Goal: Information Seeking & Learning: Learn about a topic

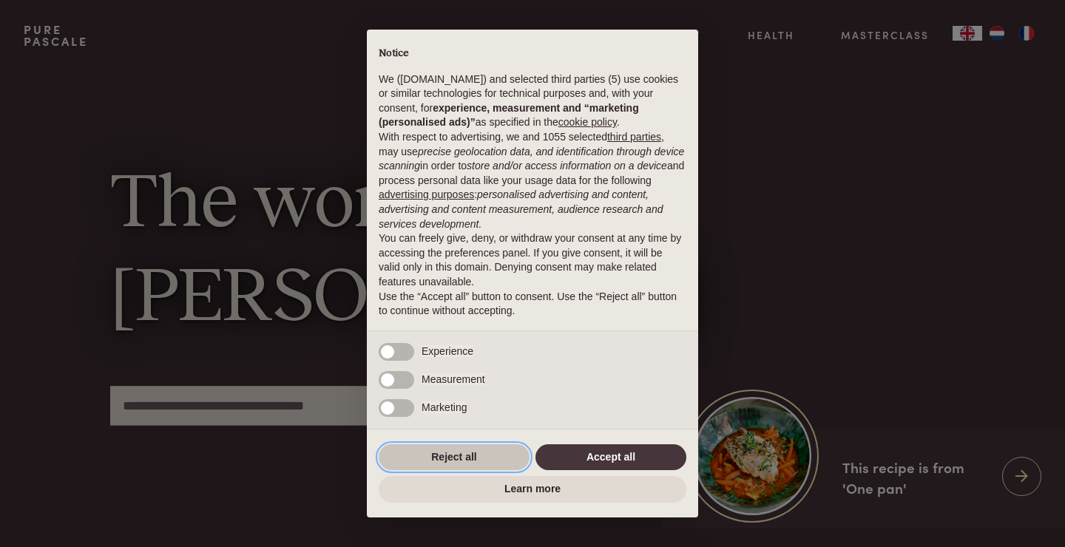
click at [472, 451] on button "Reject all" at bounding box center [454, 458] width 151 height 27
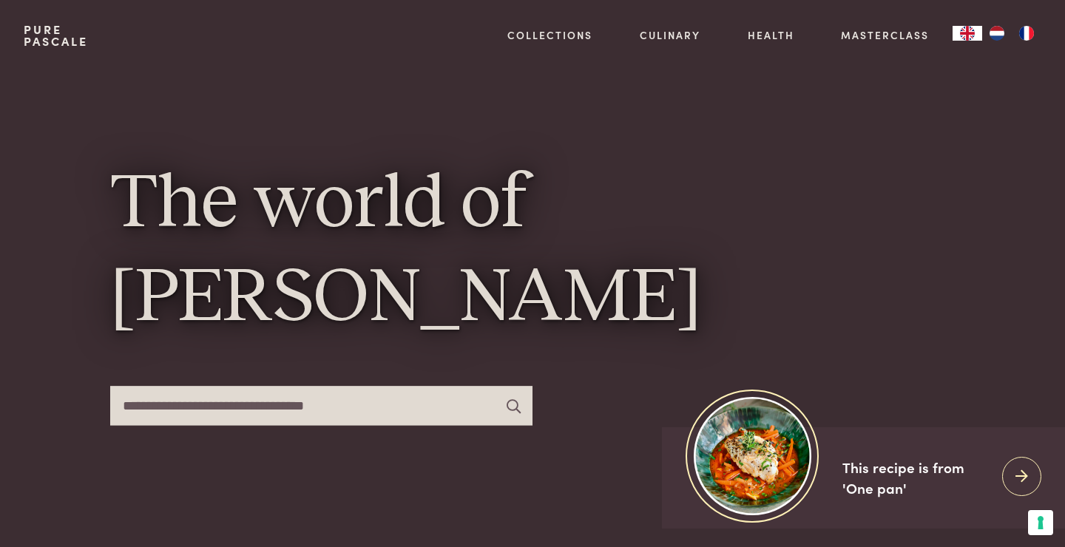
click at [472, 451] on div "The world of Pascale Naessens" at bounding box center [532, 300] width 845 height 458
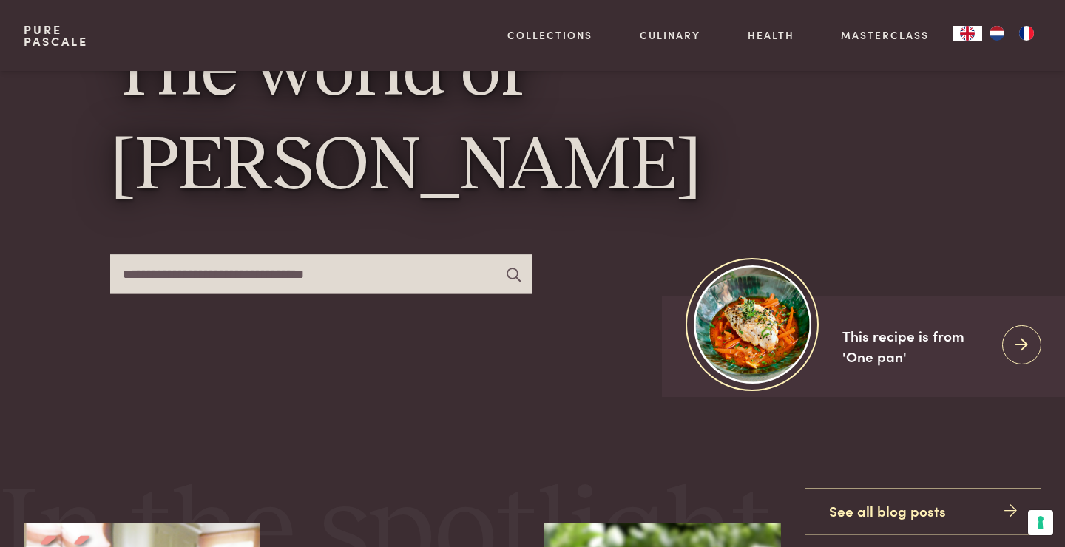
scroll to position [130, 0]
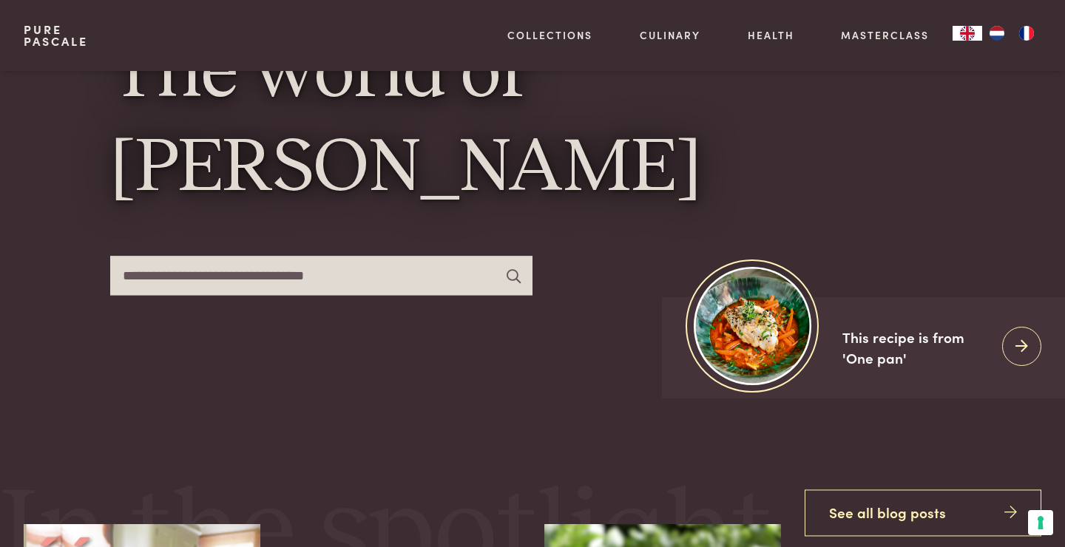
click at [397, 273] on input "text" at bounding box center [321, 275] width 422 height 39
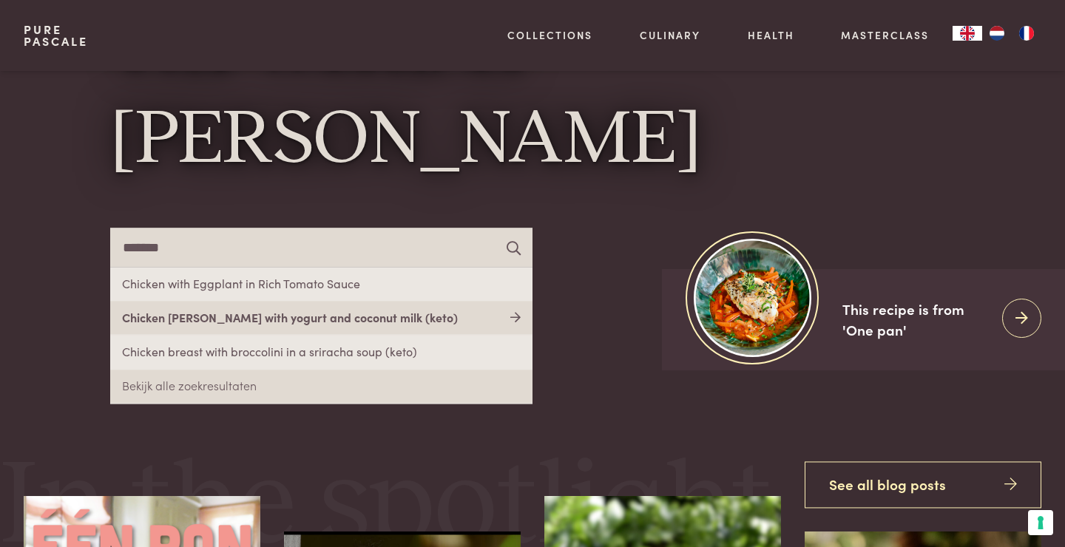
scroll to position [159, 0]
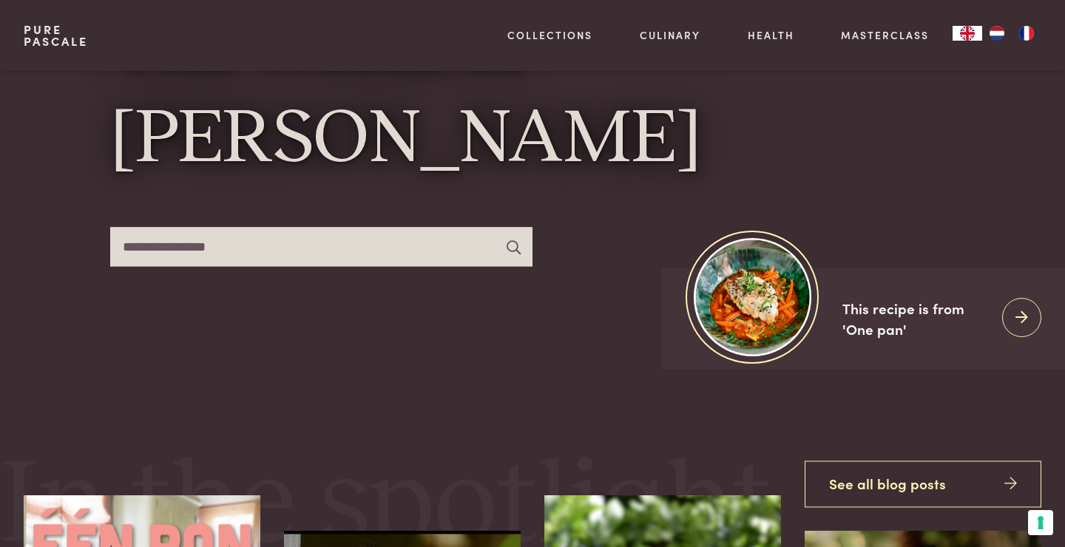
type input "**********"
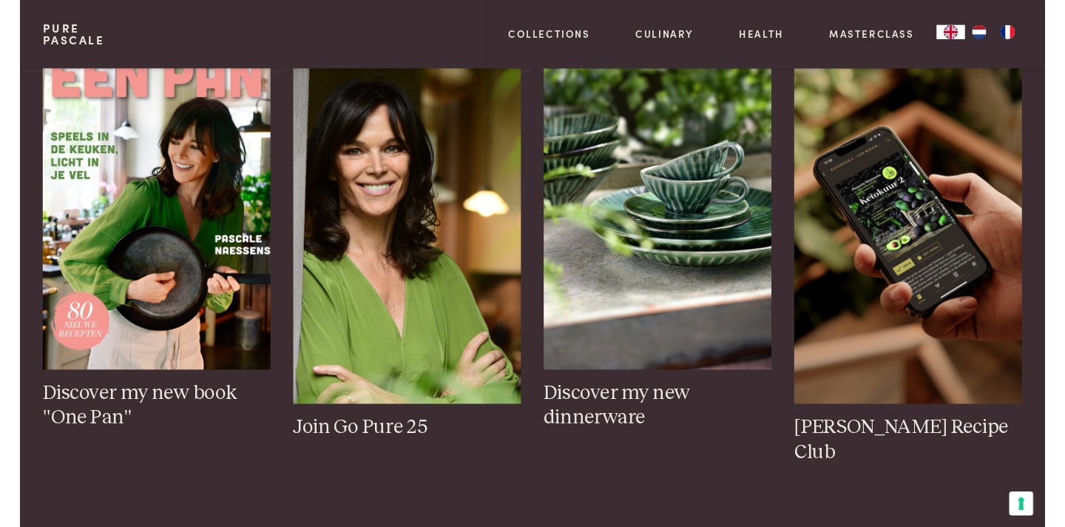
scroll to position [627, 0]
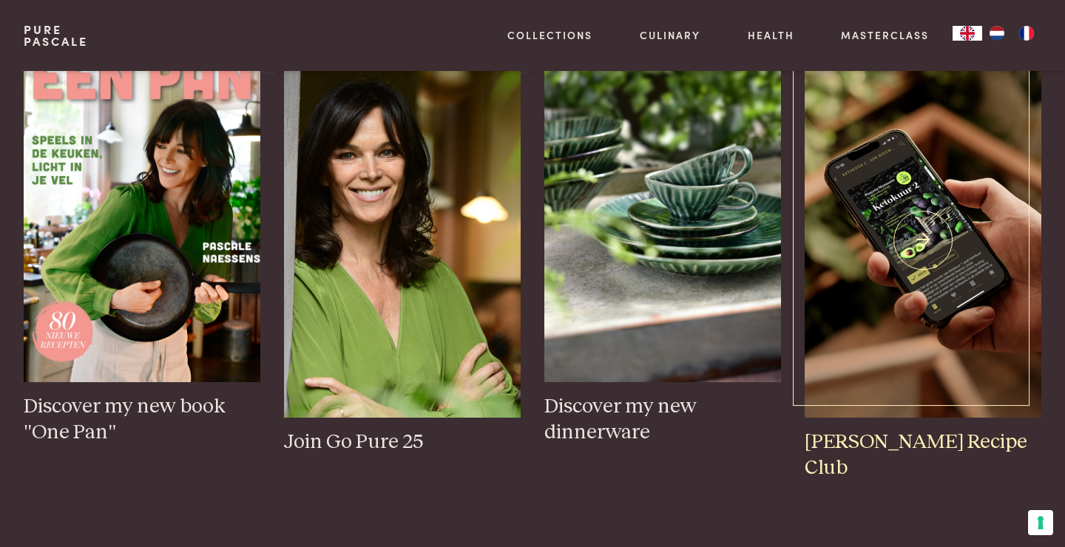
click at [931, 235] on img at bounding box center [923, 240] width 237 height 355
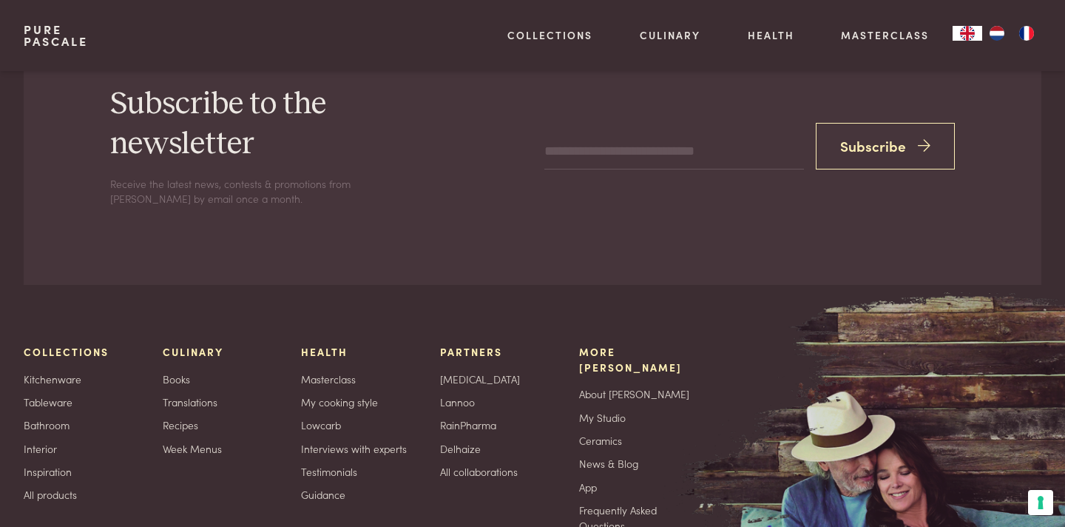
scroll to position [4186, 0]
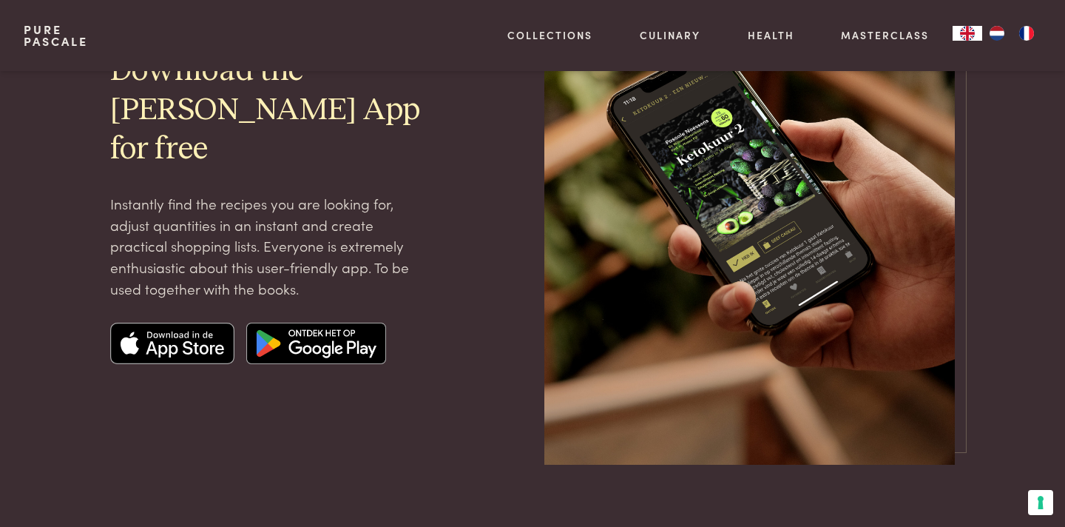
scroll to position [199, 0]
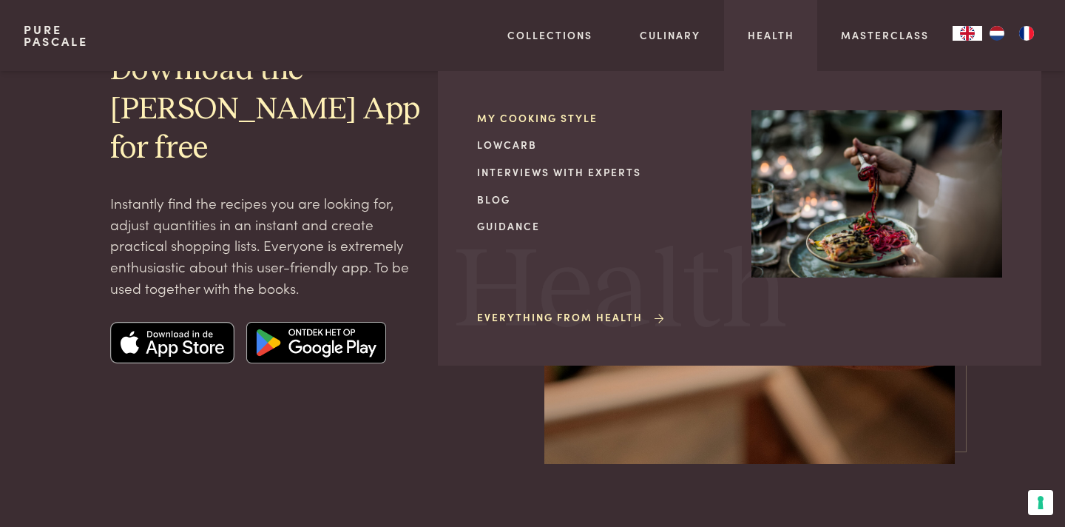
click at [556, 118] on link "My cooking style" at bounding box center [602, 118] width 251 height 16
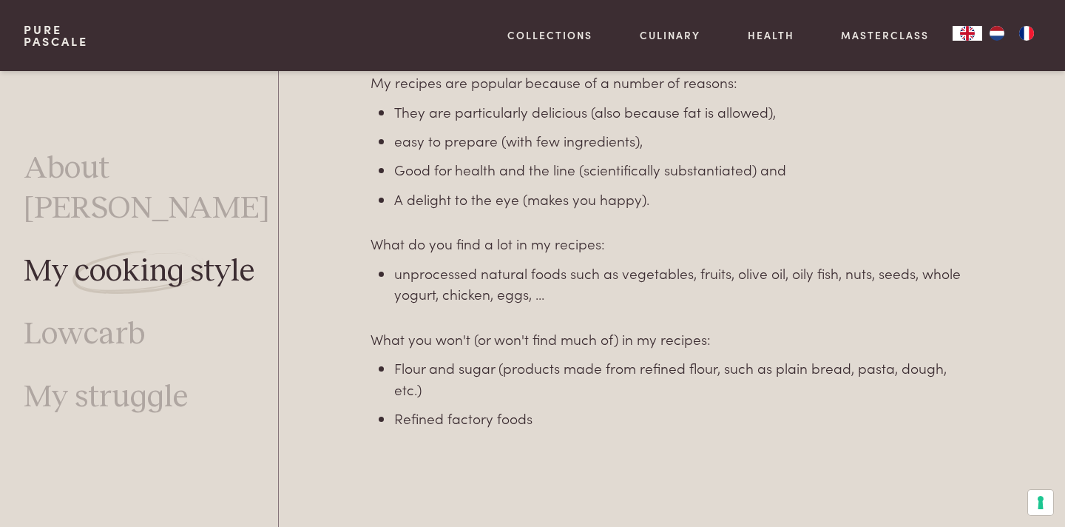
scroll to position [1030, 0]
click at [117, 314] on link "Lowcarb" at bounding box center [84, 333] width 121 height 39
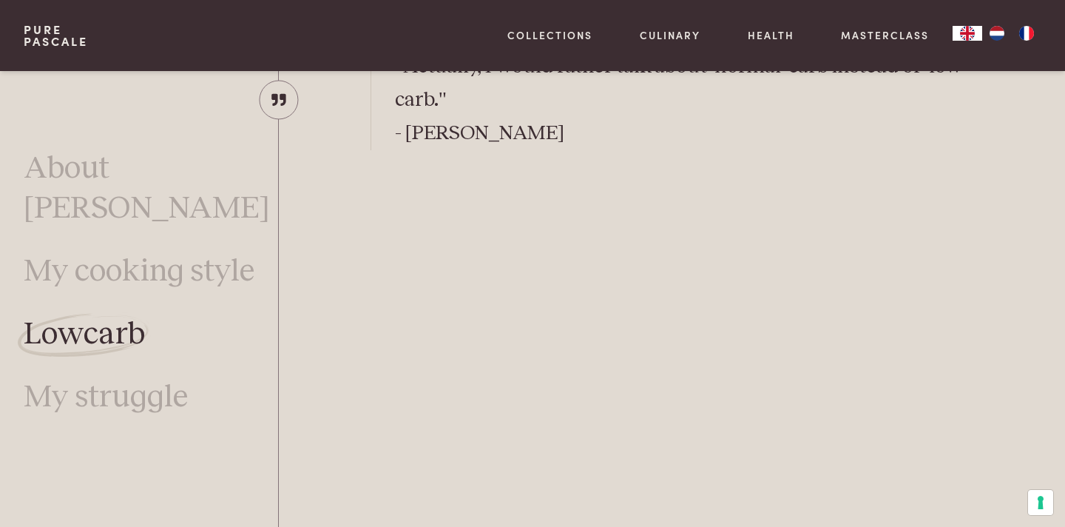
scroll to position [780, 0]
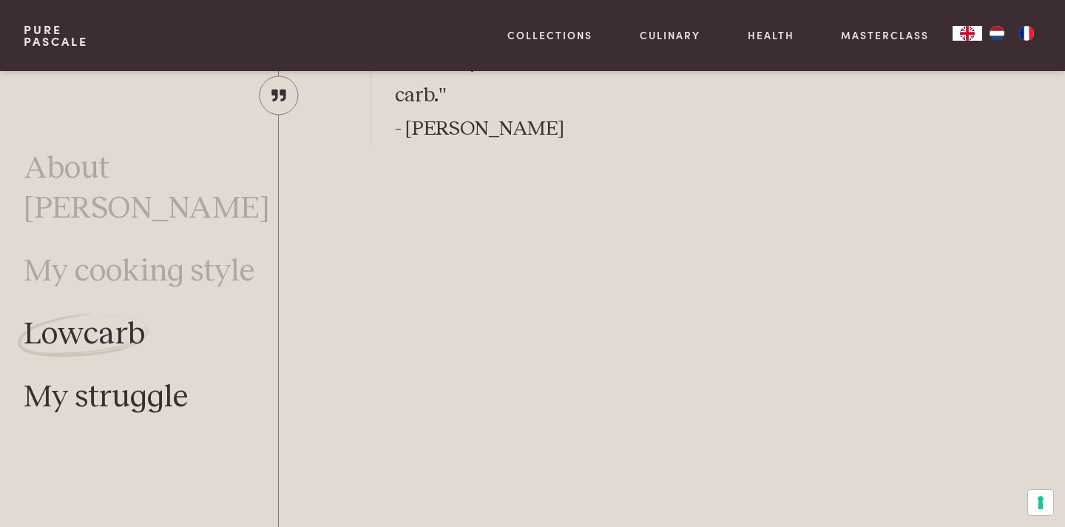
click at [60, 377] on link "My struggle" at bounding box center [106, 396] width 164 height 39
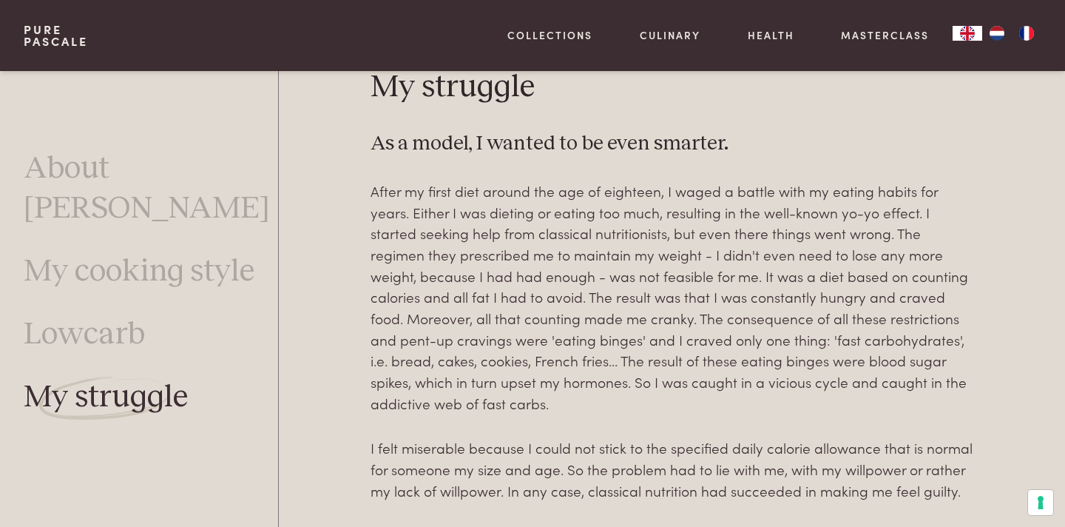
scroll to position [388, 0]
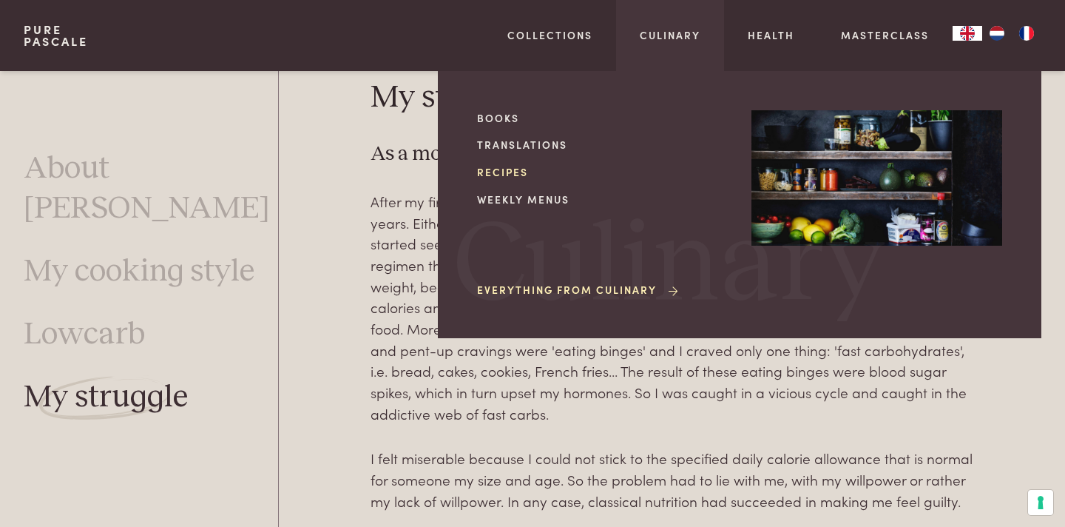
click at [505, 173] on link "Recipes" at bounding box center [602, 172] width 251 height 16
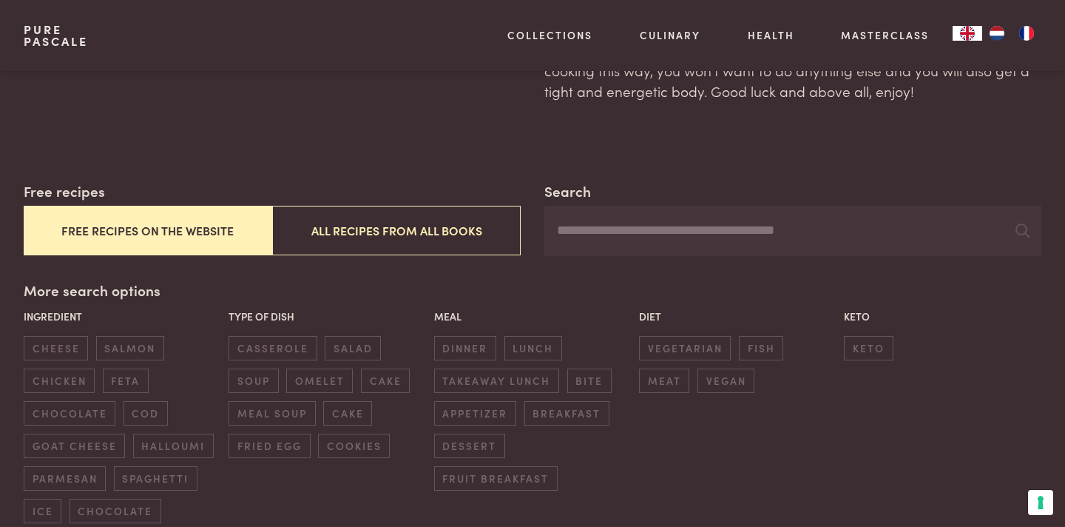
scroll to position [160, 0]
click at [861, 337] on span "keto" at bounding box center [868, 347] width 49 height 24
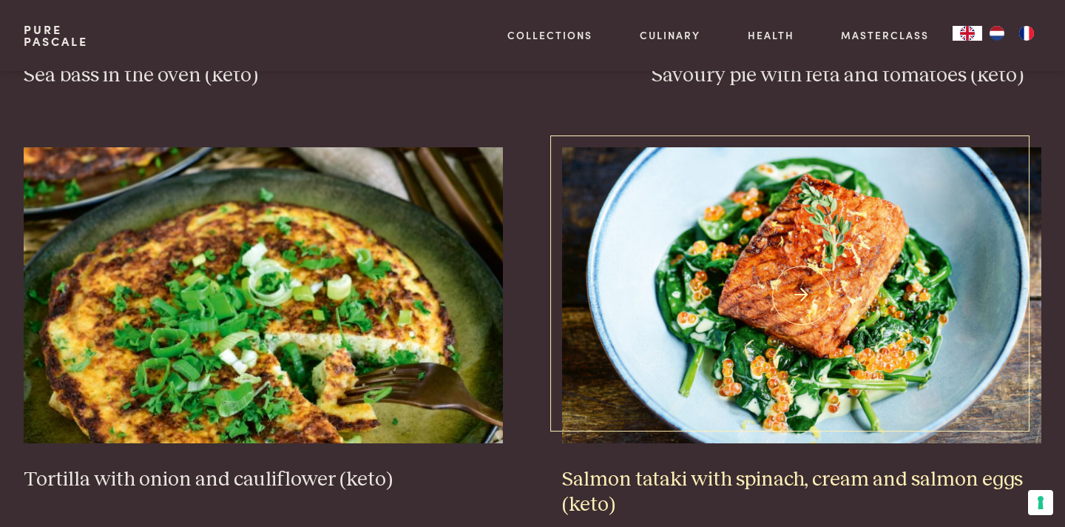
scroll to position [1847, 0]
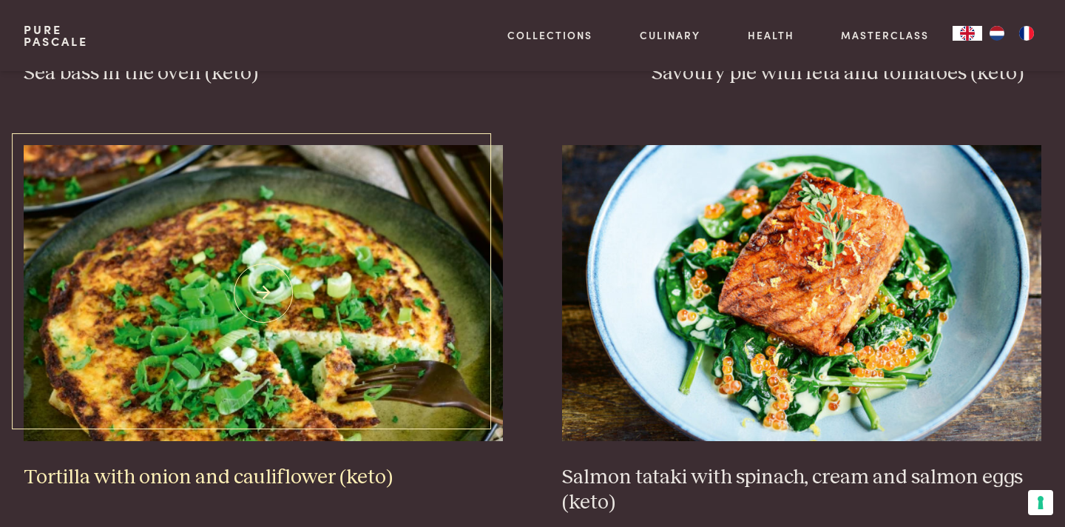
click at [402, 318] on img at bounding box center [263, 293] width 479 height 296
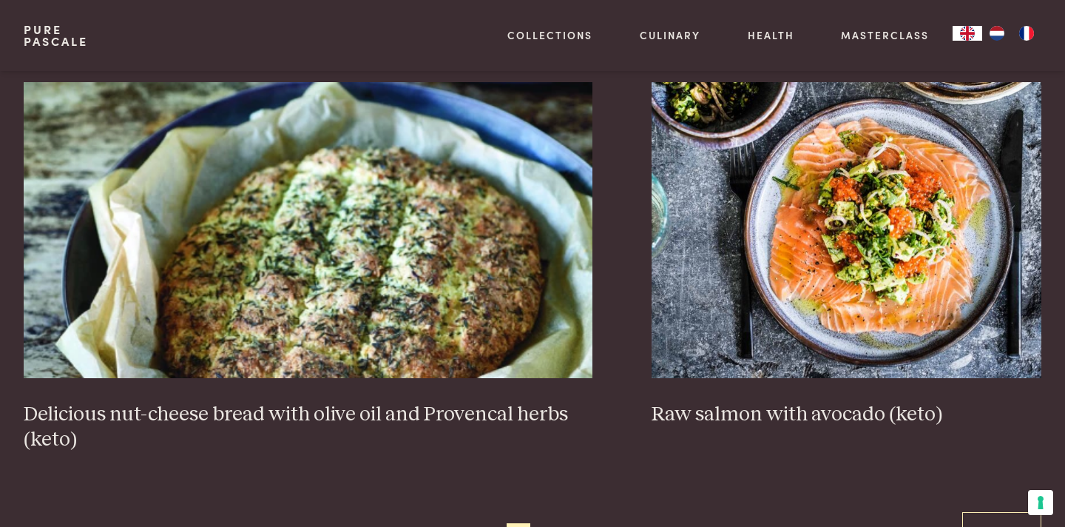
scroll to position [2769, 0]
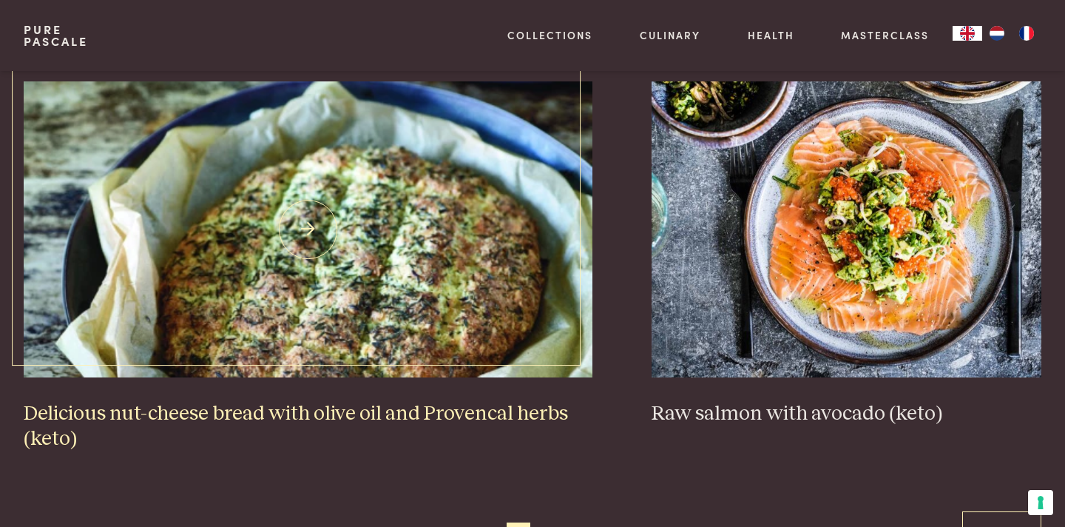
click at [405, 277] on img at bounding box center [309, 229] width 570 height 296
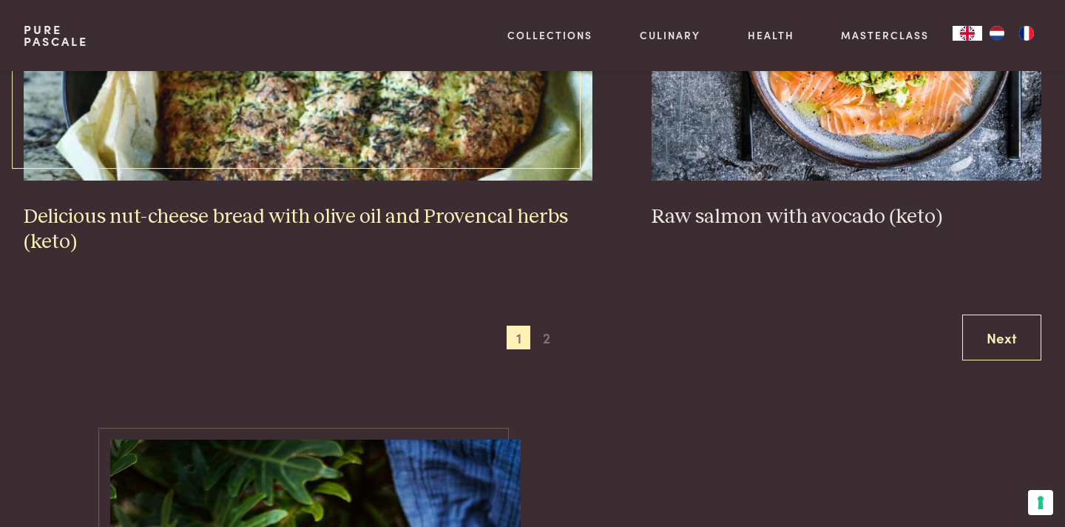
scroll to position [2968, 0]
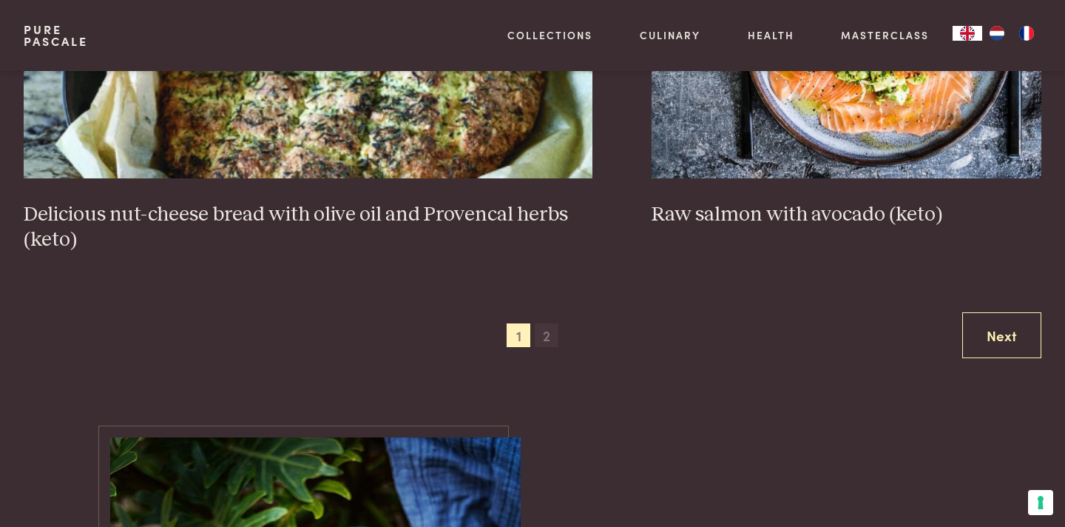
click at [549, 327] on span "2" at bounding box center [547, 335] width 24 height 24
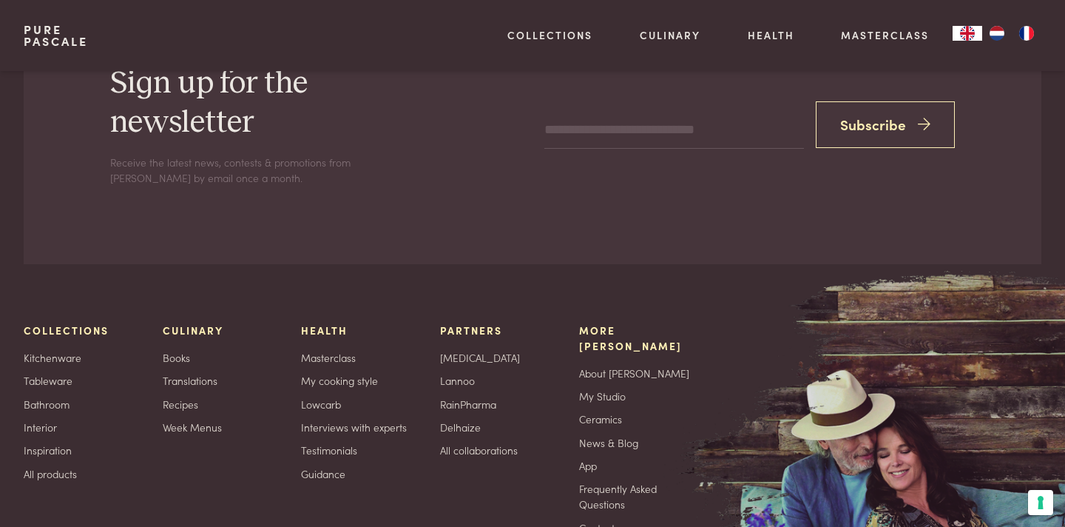
scroll to position [6715, 0]
click at [187, 395] on link "Recipes" at bounding box center [181, 403] width 36 height 16
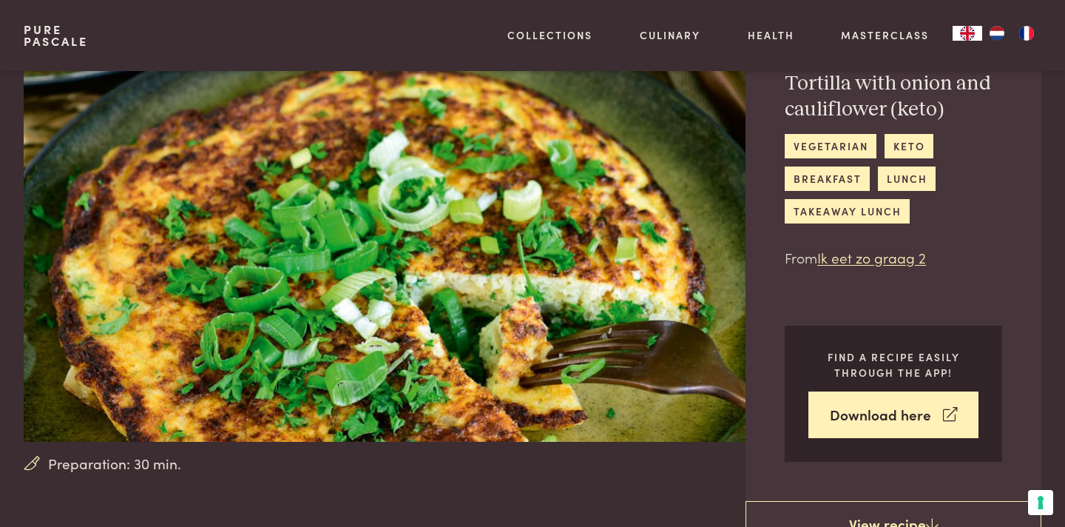
scroll to position [58, 0]
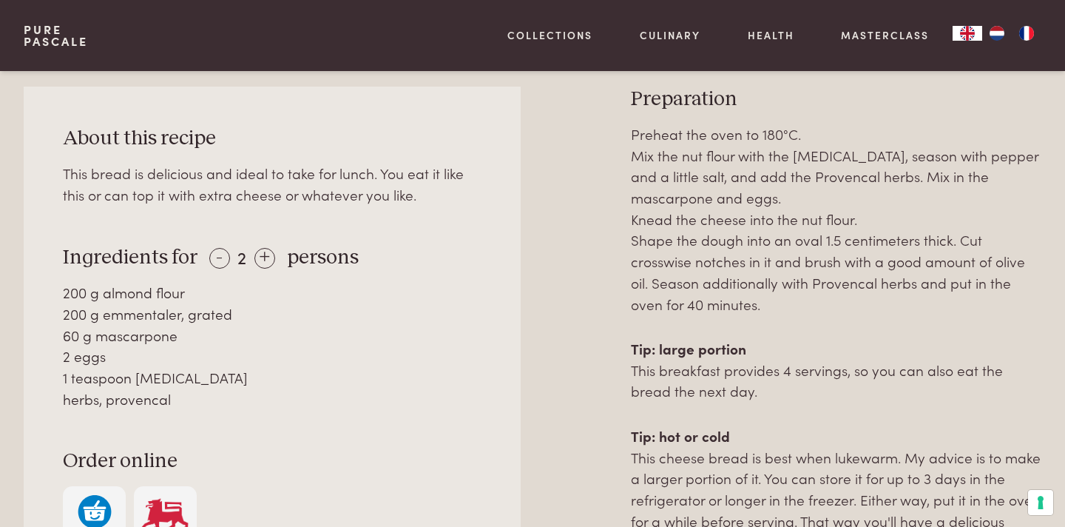
scroll to position [765, 0]
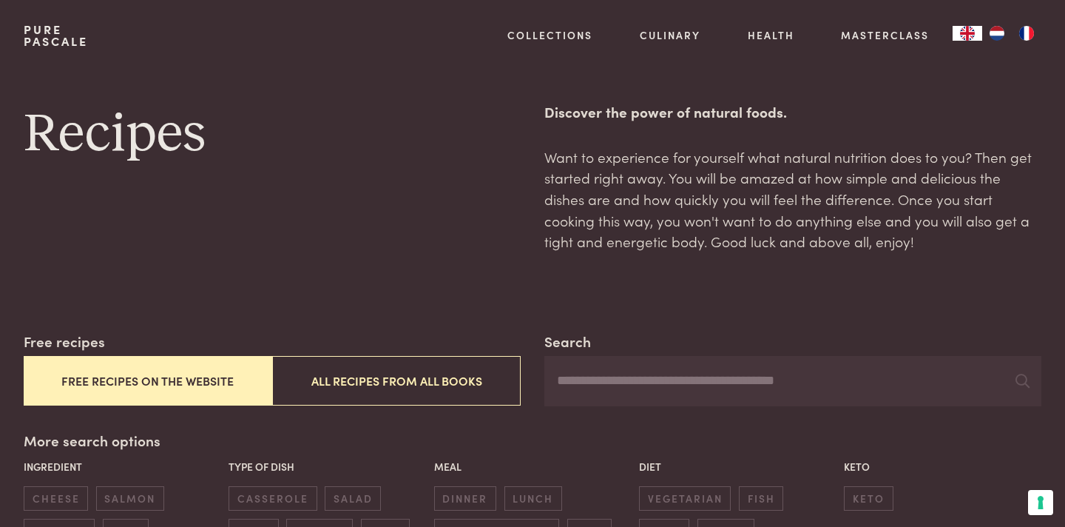
scroll to position [18, 0]
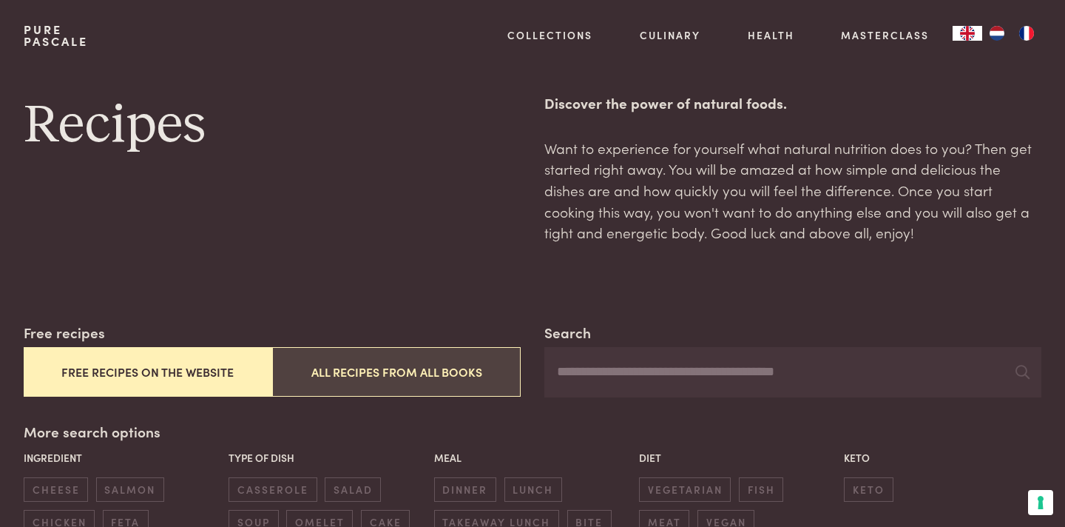
click at [383, 361] on button "All recipes from all books" at bounding box center [396, 372] width 249 height 50
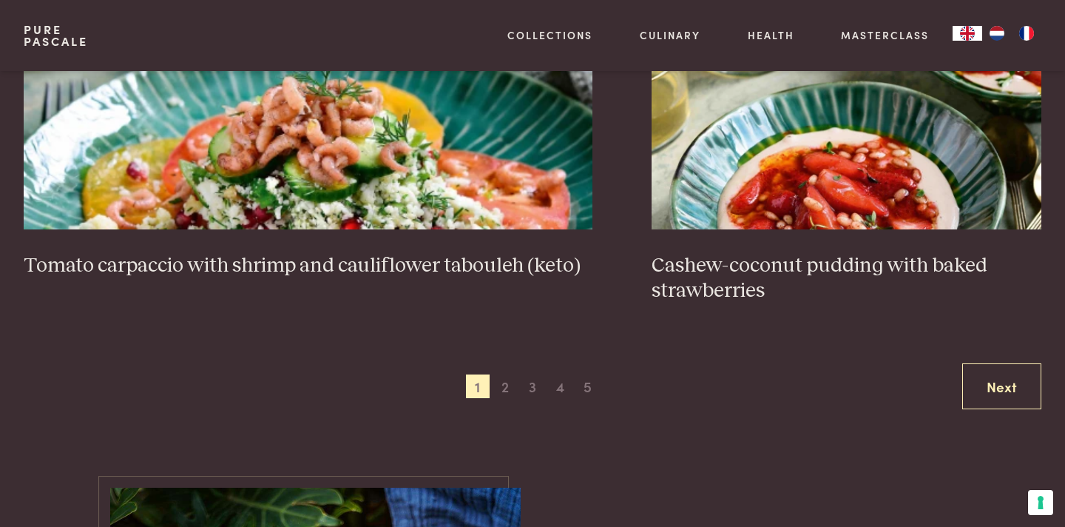
scroll to position [2867, 0]
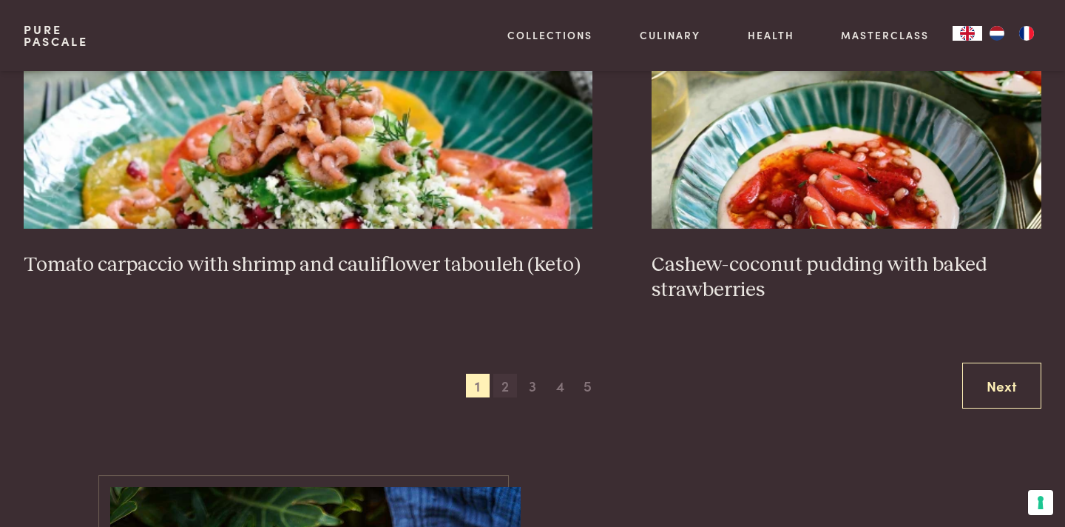
click at [508, 374] on span "2" at bounding box center [505, 386] width 24 height 24
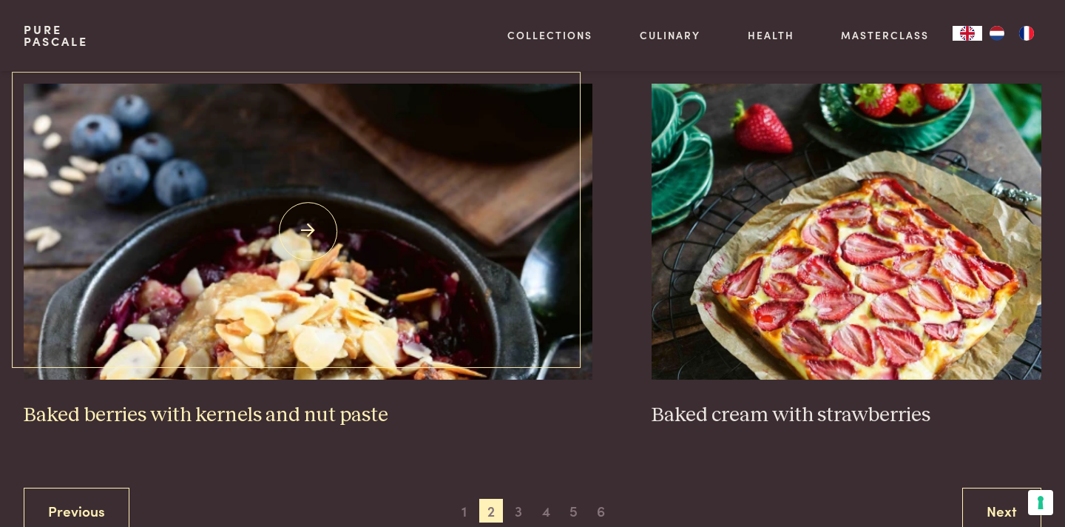
scroll to position [2748, 0]
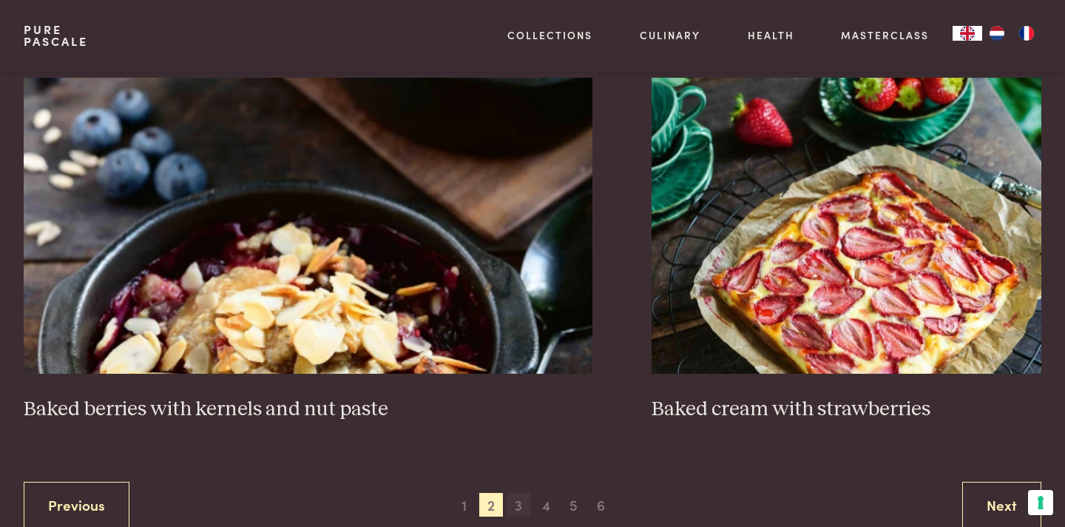
click at [516, 496] on span "3" at bounding box center [519, 505] width 24 height 24
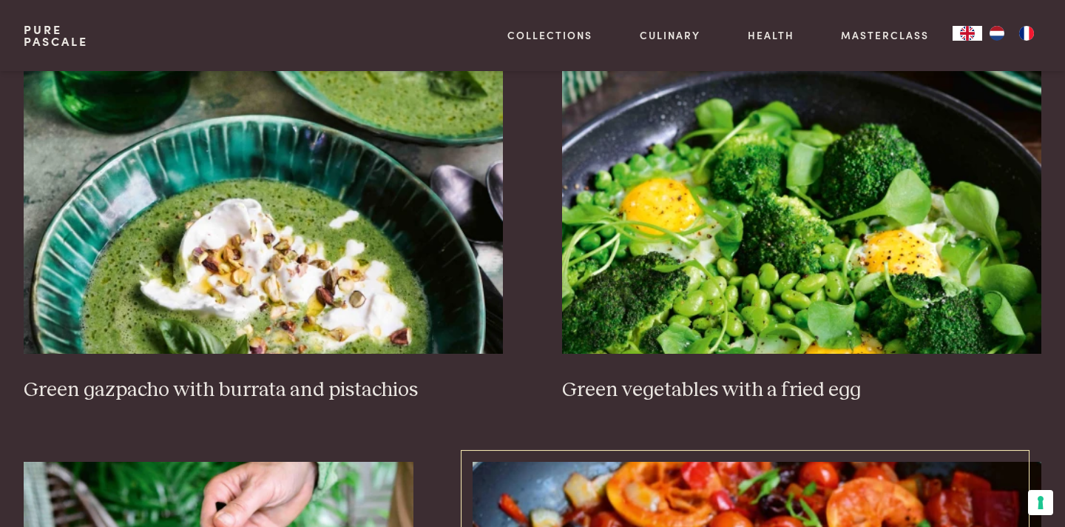
scroll to position [1958, 0]
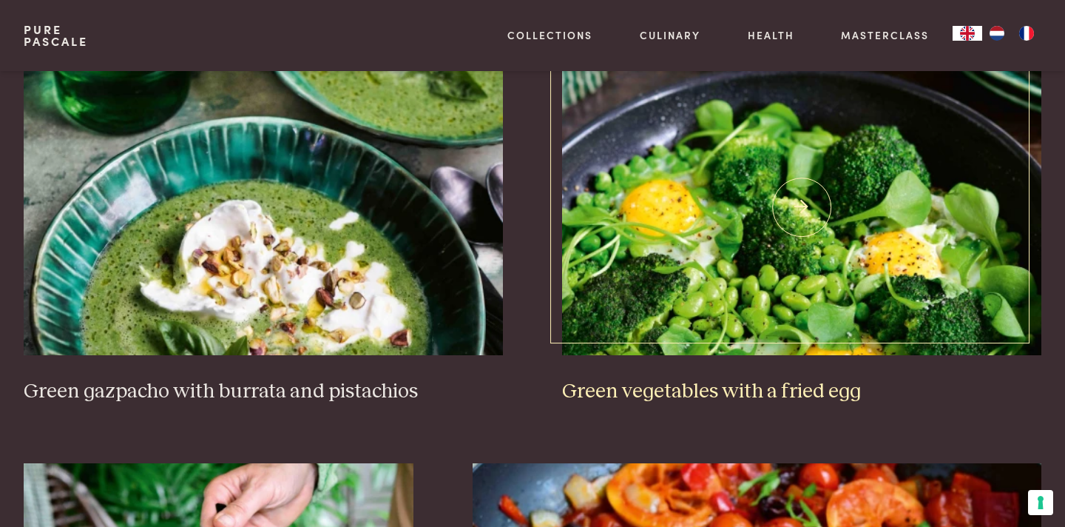
click at [708, 286] on img at bounding box center [801, 207] width 479 height 296
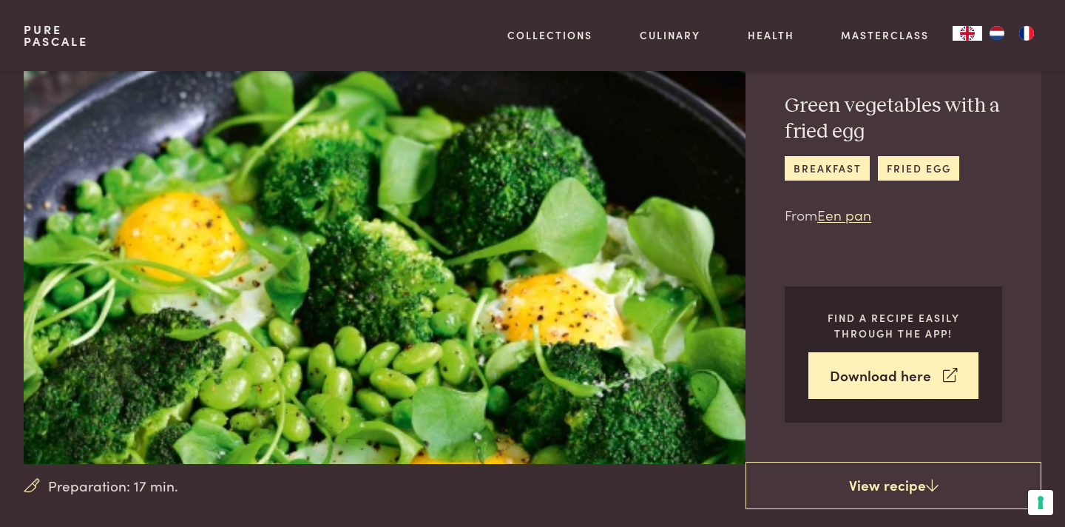
scroll to position [67, 0]
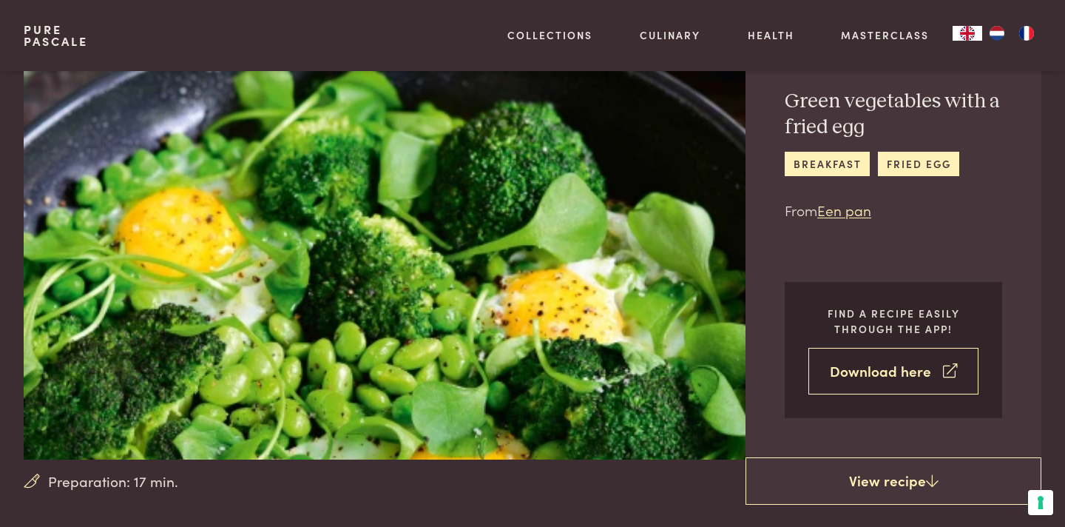
click at [920, 371] on link "Download here" at bounding box center [894, 371] width 170 height 47
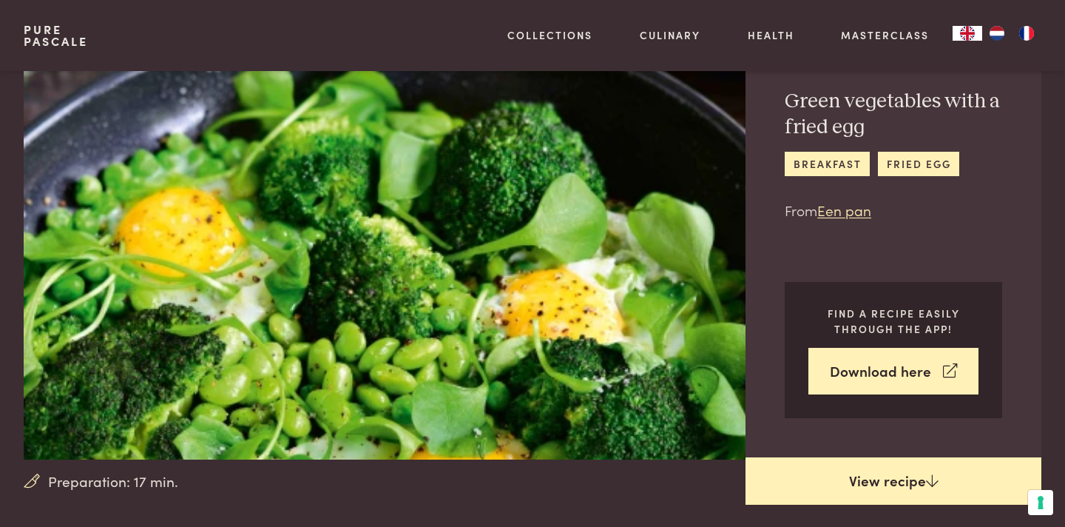
click at [815, 479] on link "View recipe" at bounding box center [894, 480] width 296 height 47
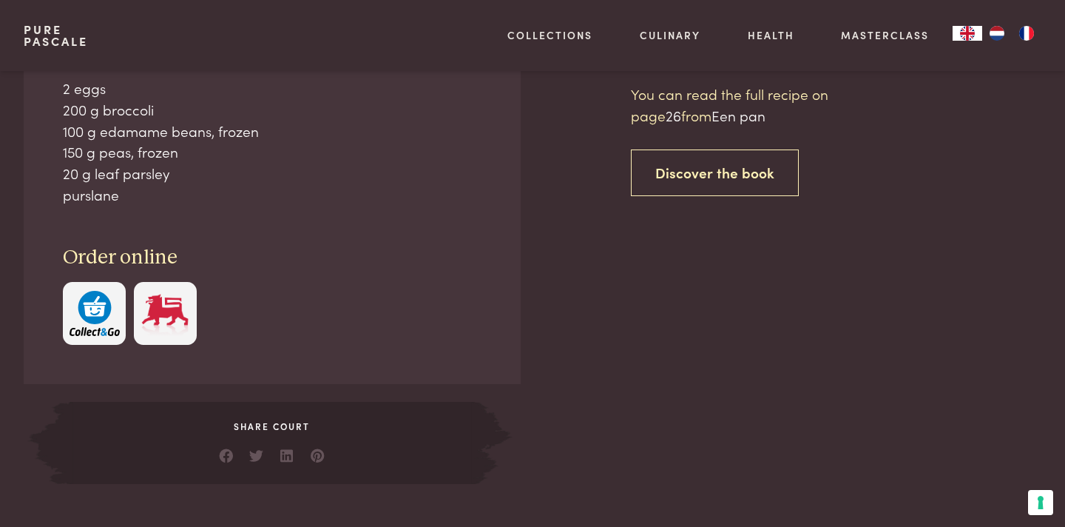
scroll to position [648, 0]
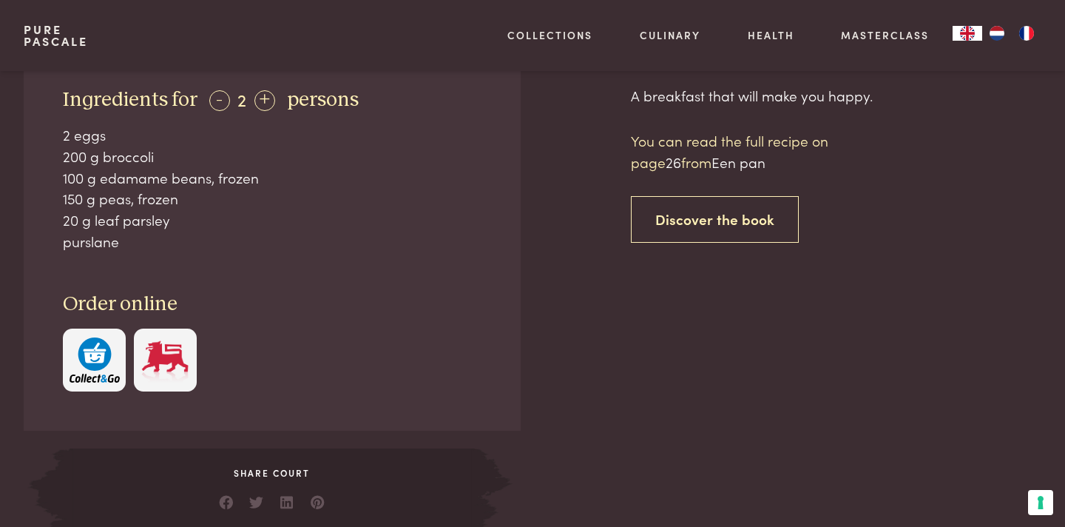
scroll to position [584, 0]
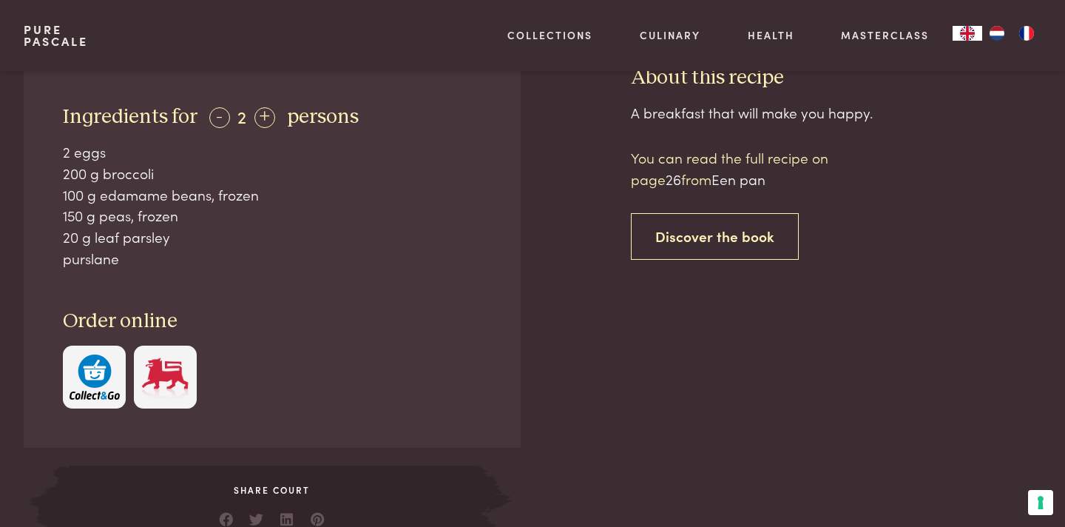
scroll to position [648, 0]
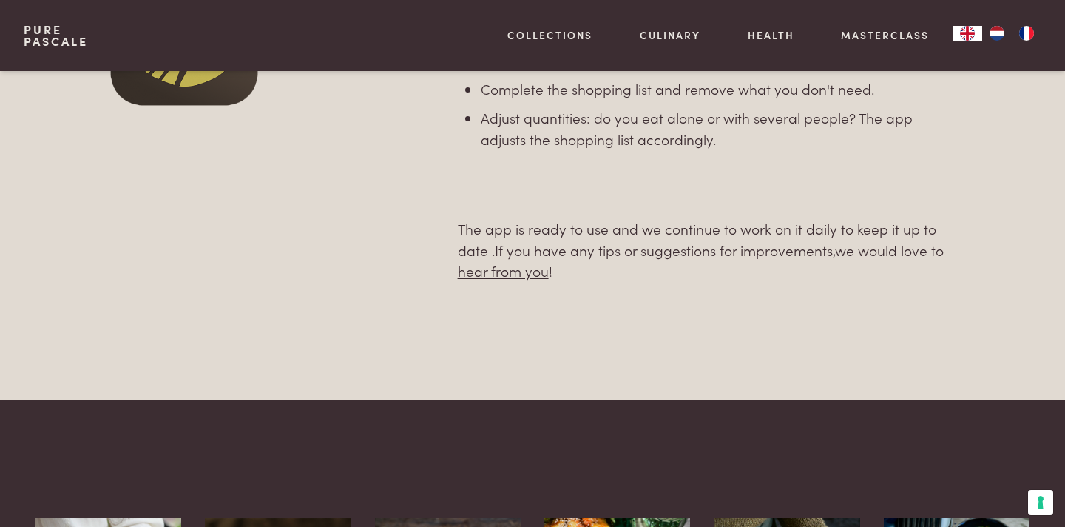
scroll to position [1029, 0]
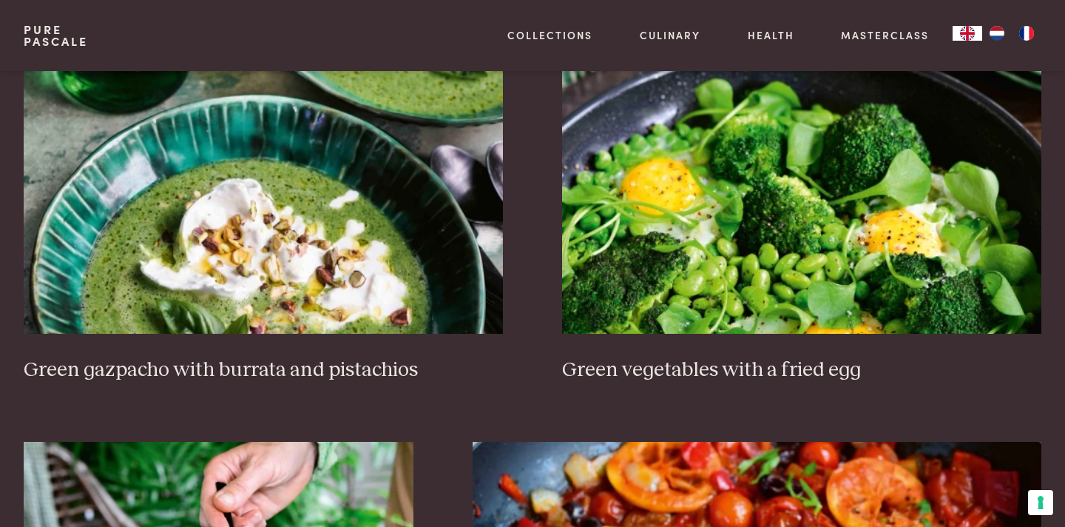
scroll to position [1986, 0]
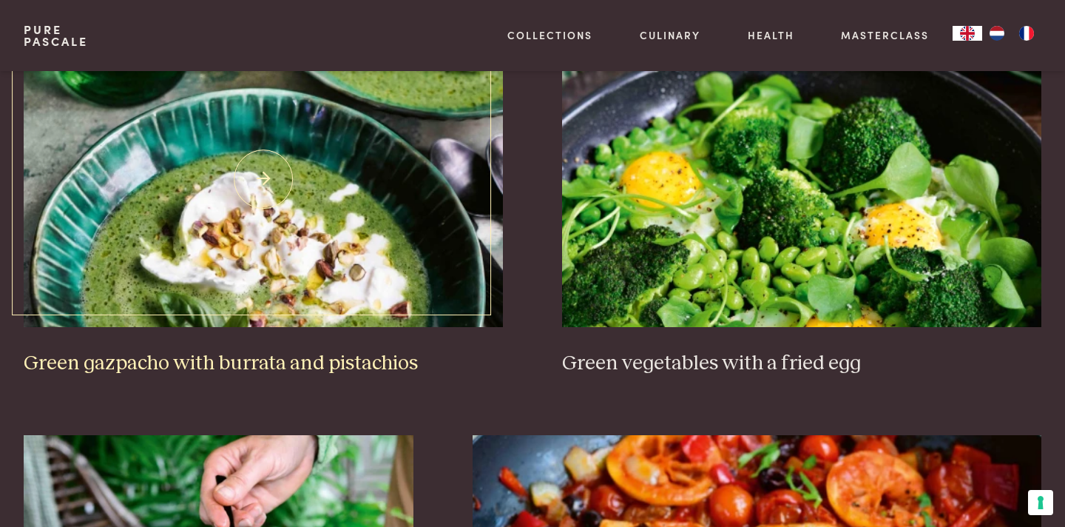
click at [168, 210] on img at bounding box center [263, 179] width 479 height 296
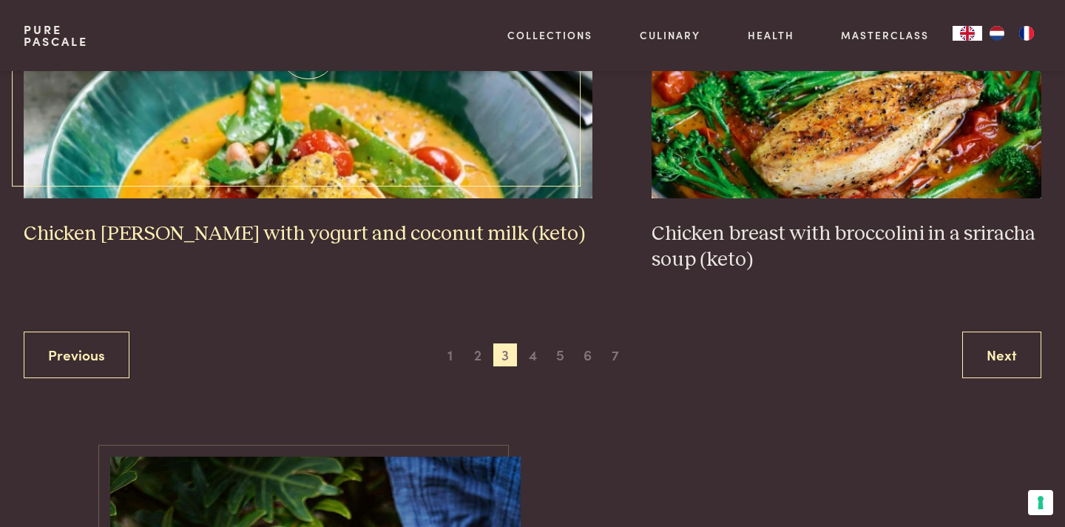
scroll to position [2931, 0]
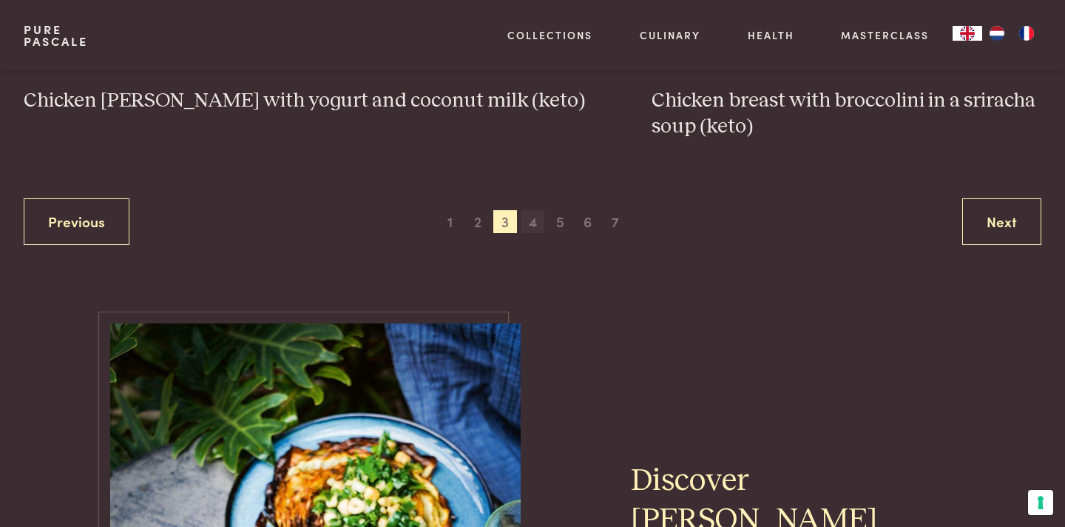
click at [533, 210] on span "4" at bounding box center [533, 222] width 24 height 24
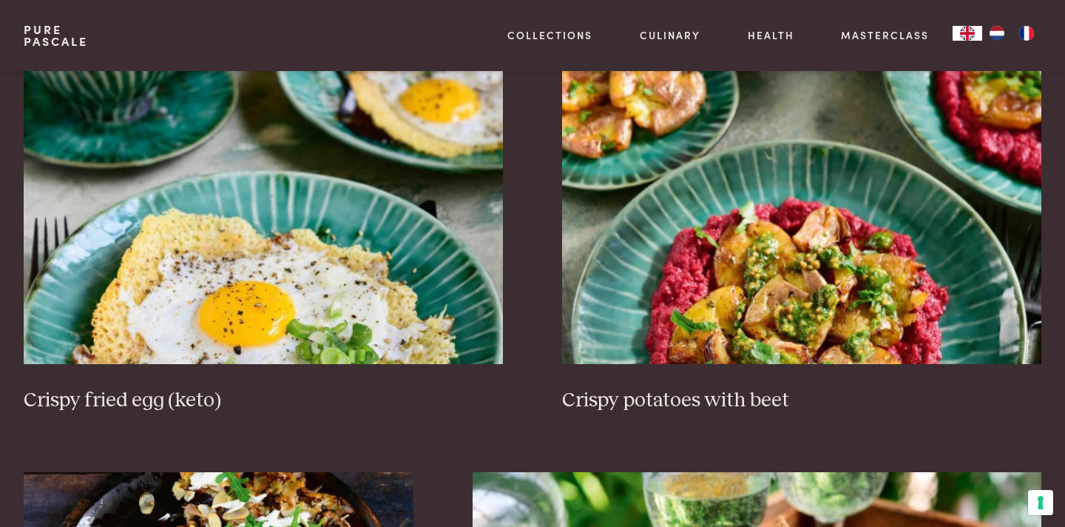
scroll to position [687, 0]
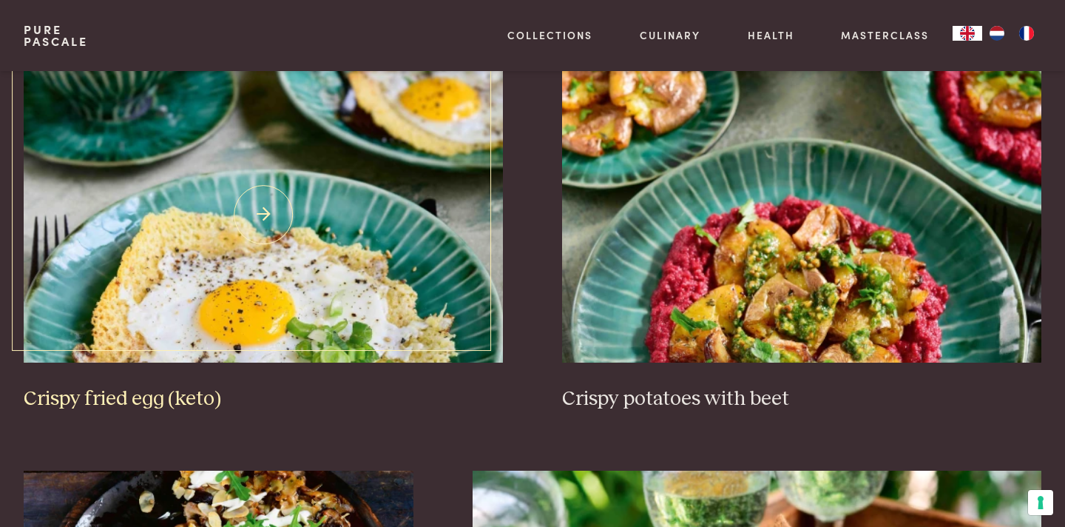
click at [255, 269] on img at bounding box center [263, 215] width 479 height 296
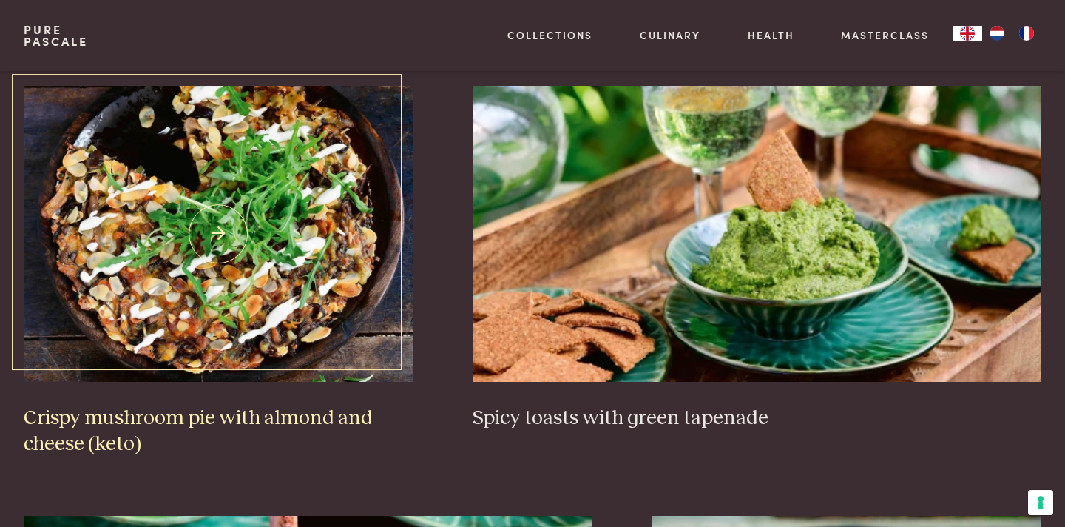
scroll to position [1073, 0]
click at [229, 220] on img at bounding box center [219, 233] width 390 height 296
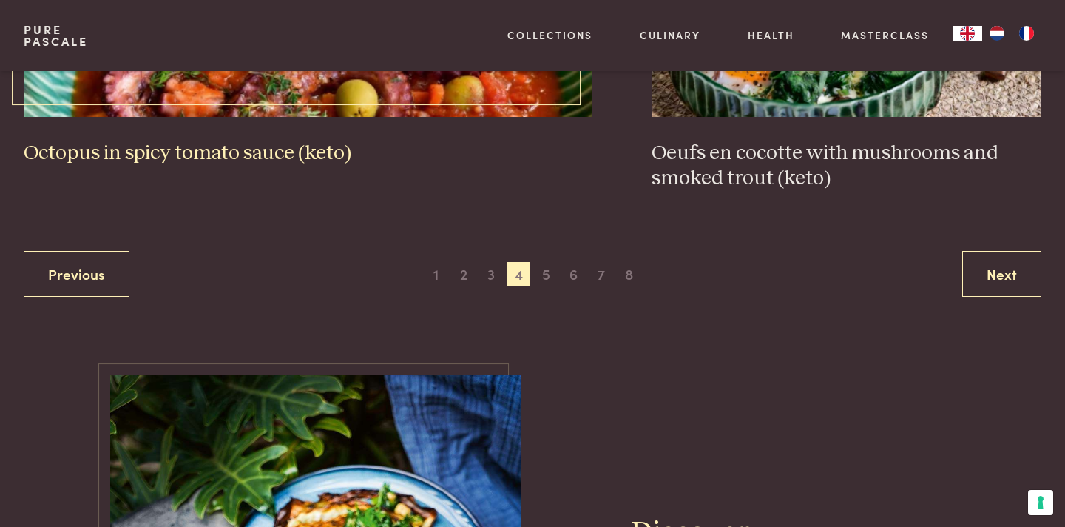
scroll to position [2983, 0]
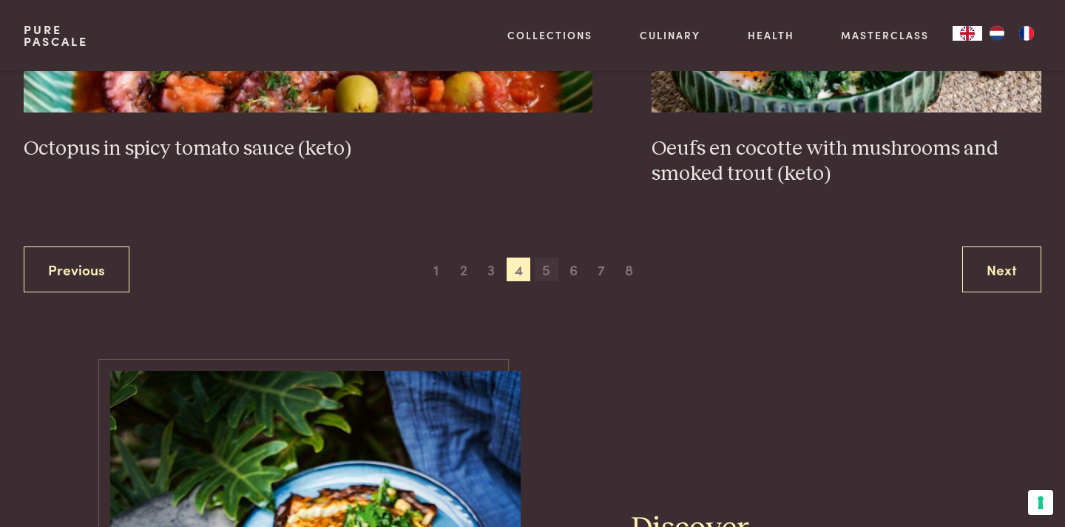
click at [544, 257] on span "5" at bounding box center [547, 269] width 24 height 24
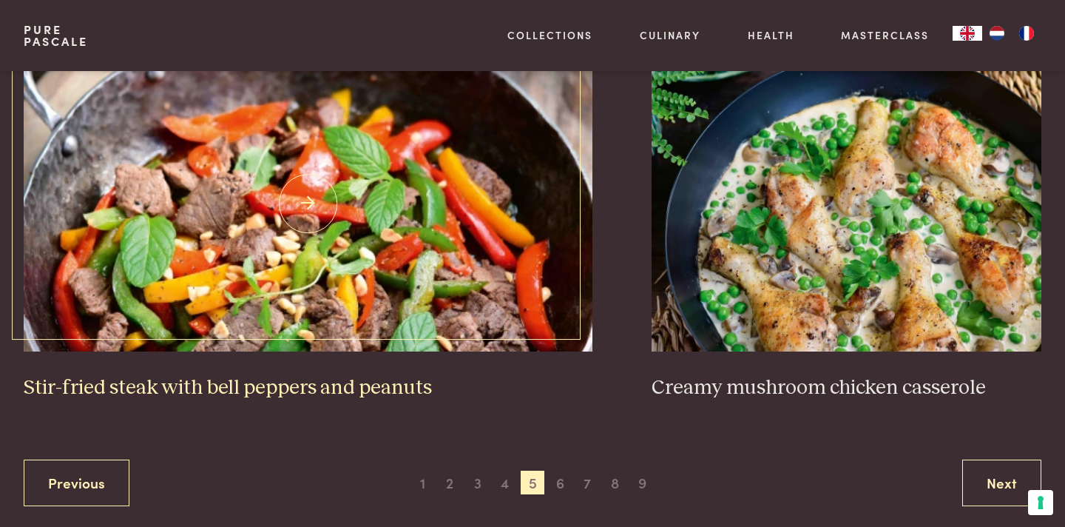
scroll to position [2747, 0]
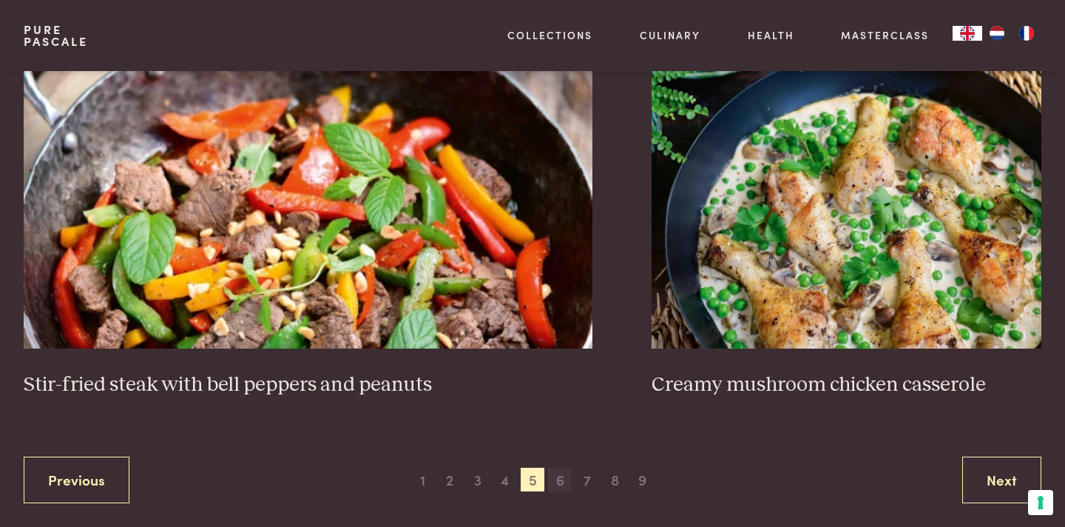
click at [567, 471] on span "6" at bounding box center [560, 480] width 24 height 24
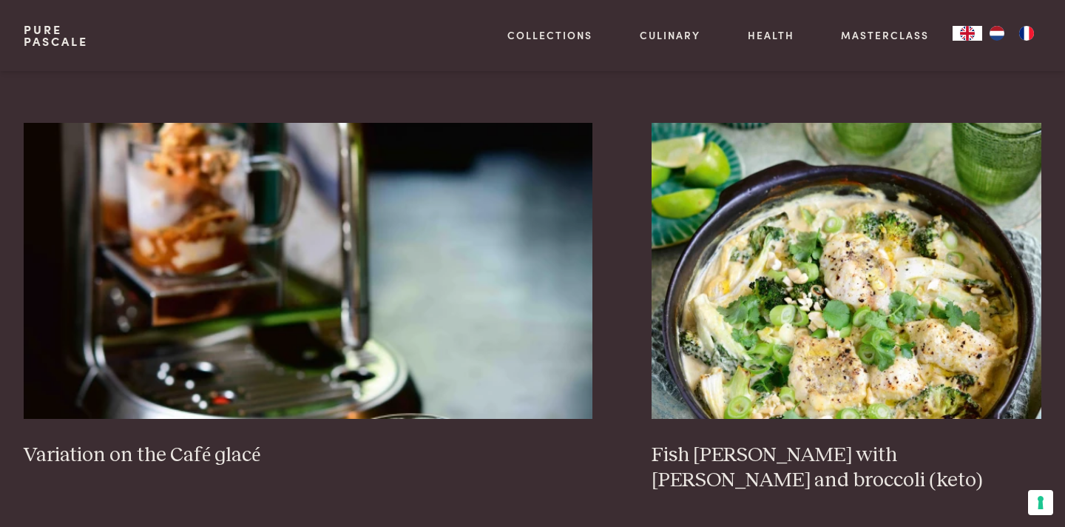
scroll to position [2729, 0]
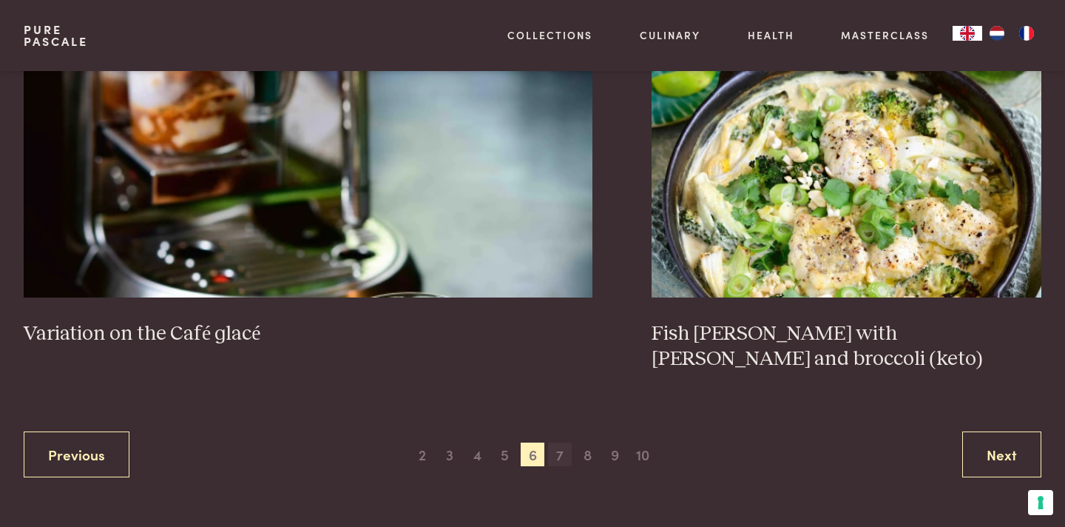
click at [558, 442] on span "7" at bounding box center [560, 454] width 24 height 24
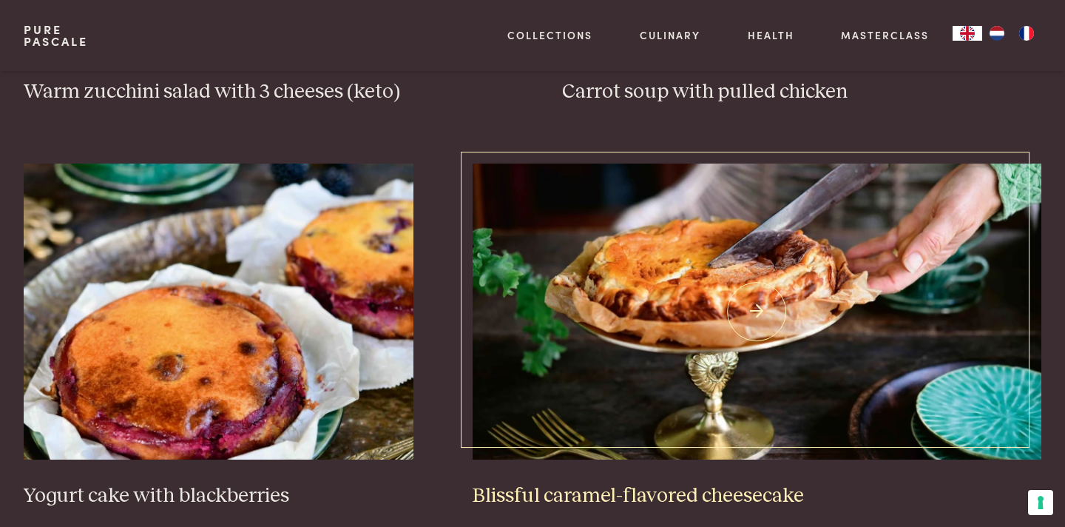
scroll to position [1015, 0]
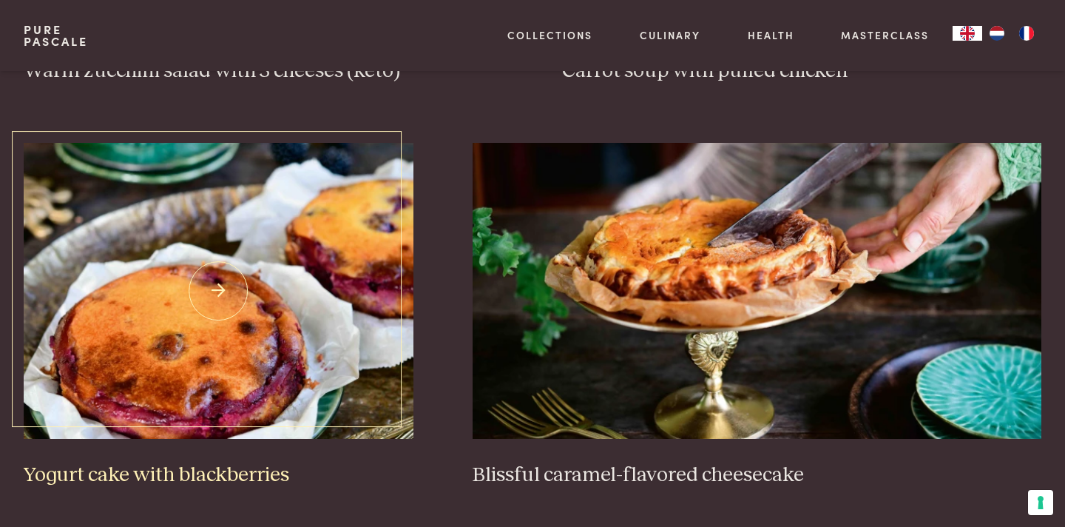
click at [225, 284] on img at bounding box center [219, 291] width 390 height 296
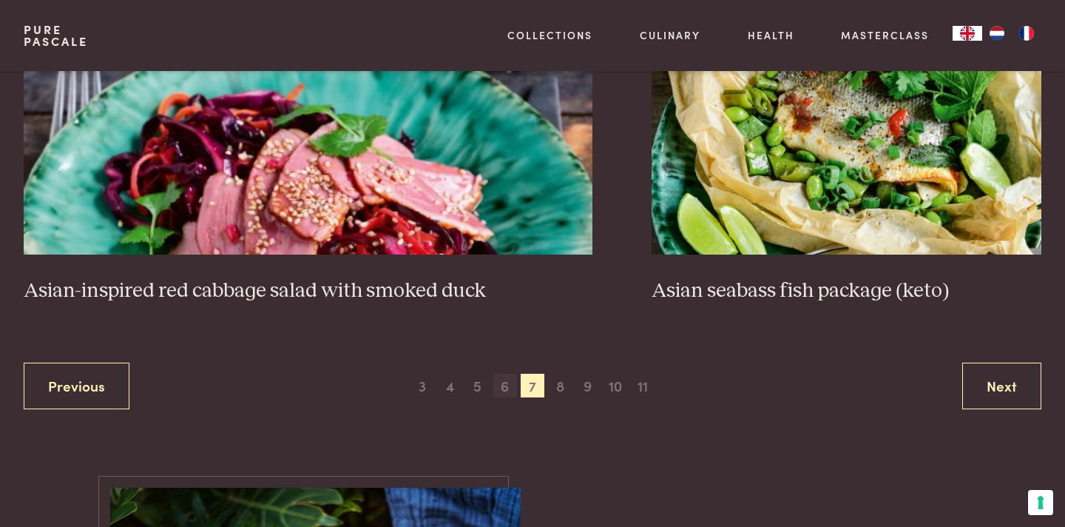
scroll to position [2842, 0]
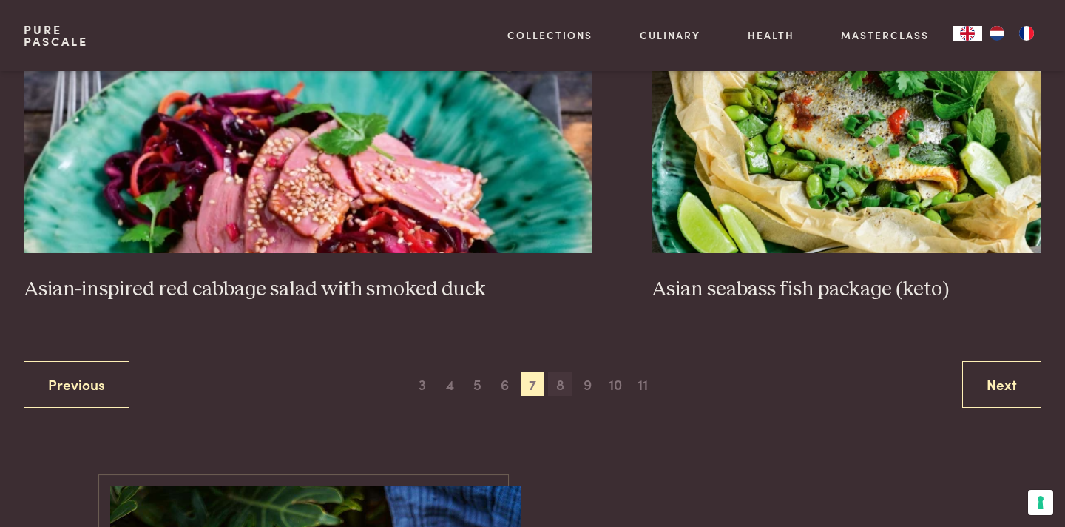
click at [558, 374] on span "8" at bounding box center [560, 384] width 24 height 24
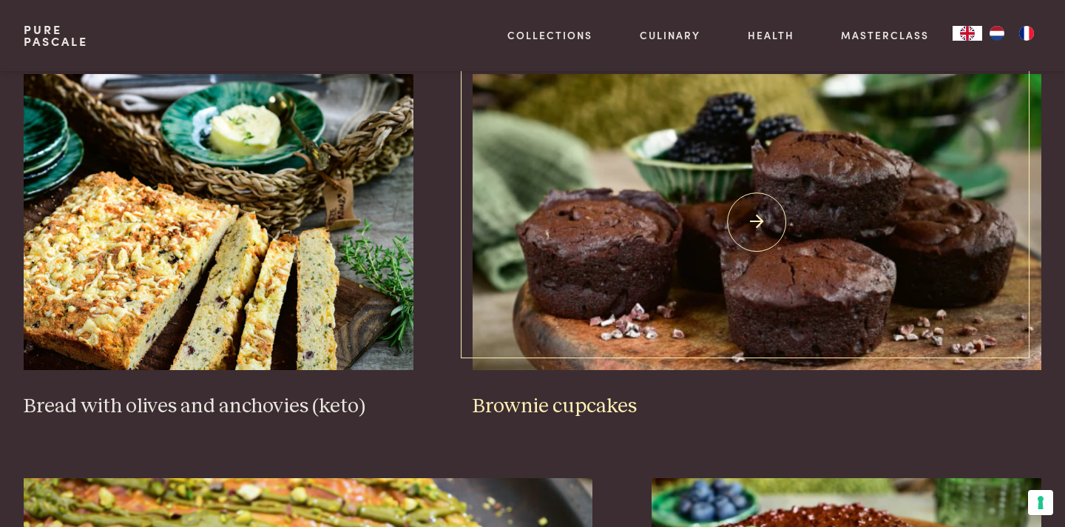
scroll to position [1085, 0]
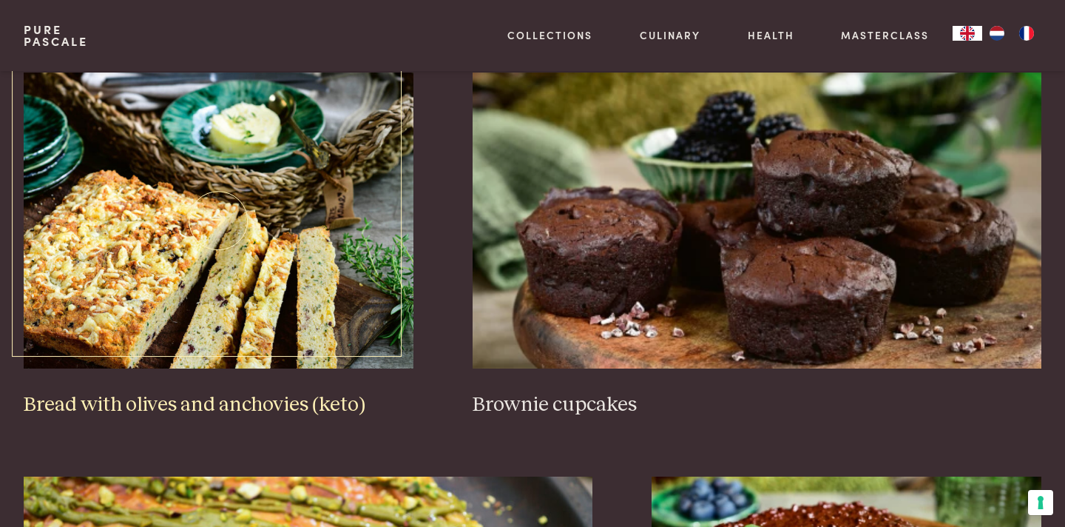
click at [289, 210] on img at bounding box center [219, 221] width 390 height 296
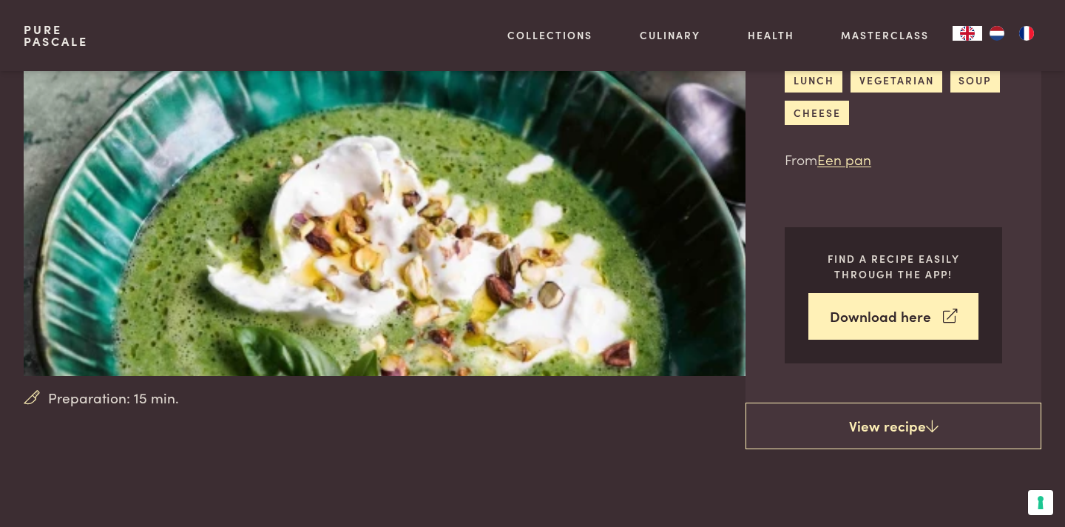
scroll to position [136, 0]
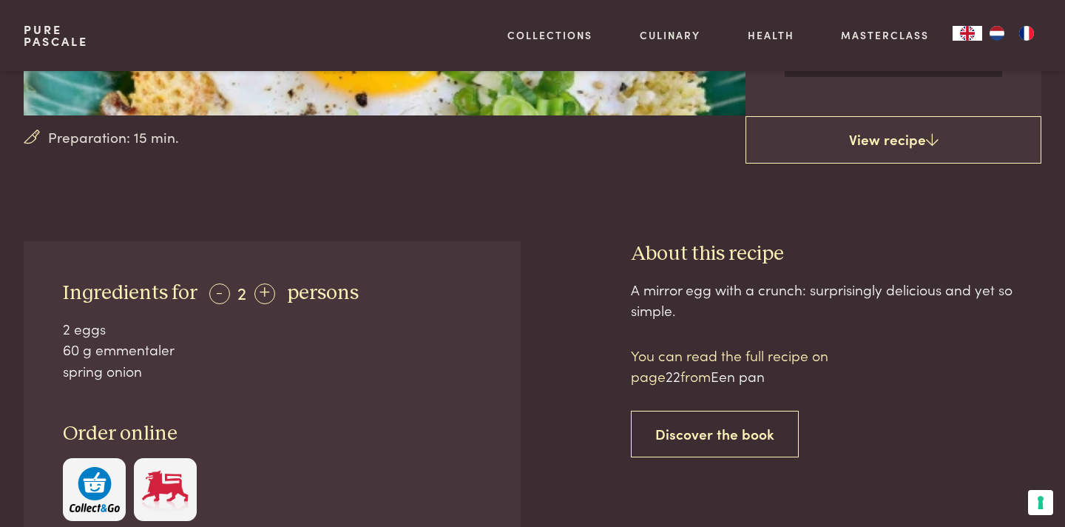
scroll to position [412, 0]
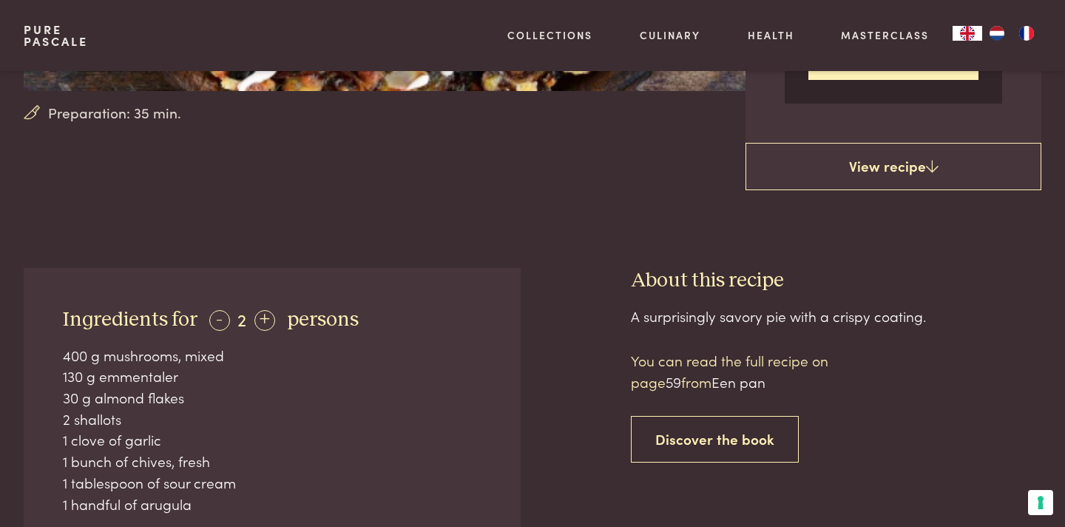
scroll to position [456, 0]
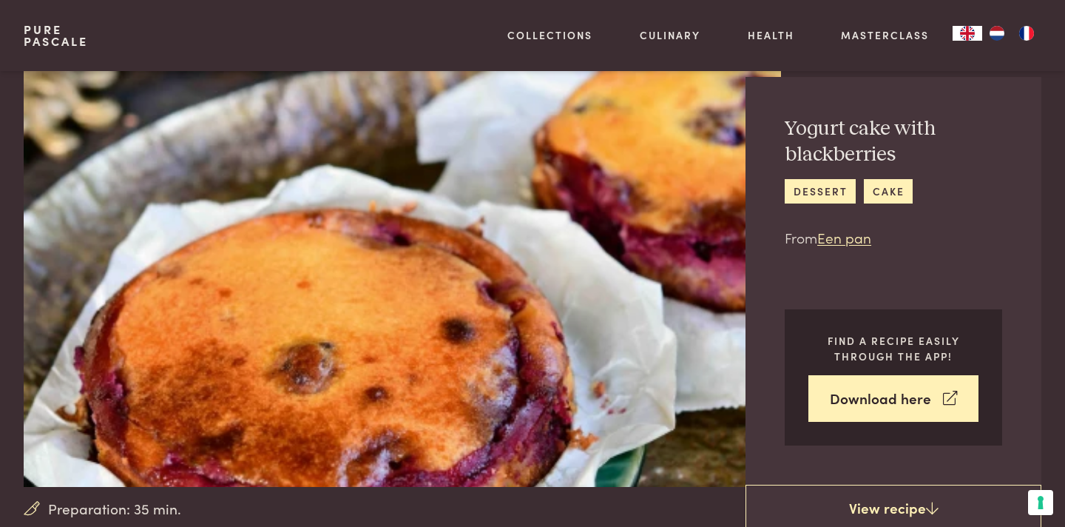
scroll to position [37, 0]
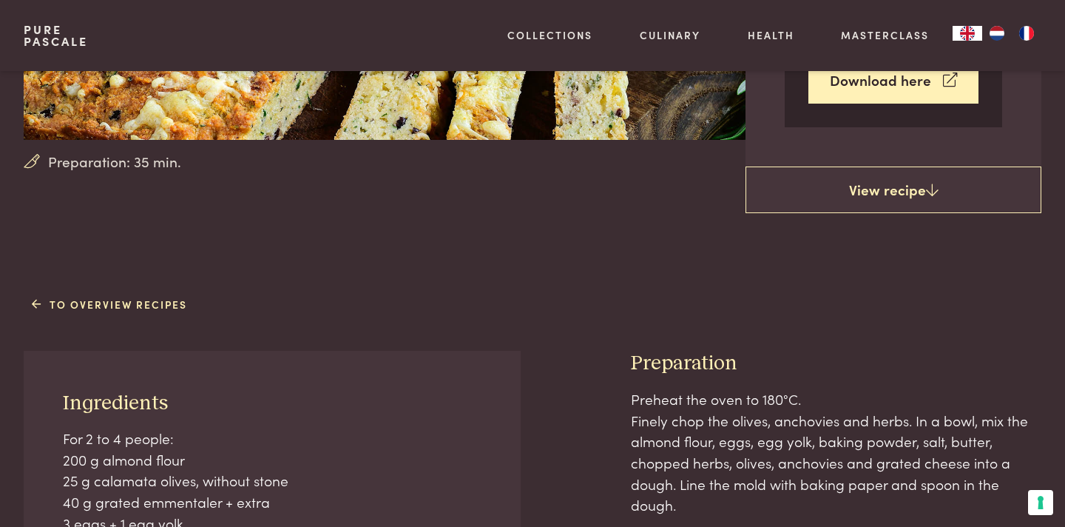
scroll to position [395, 0]
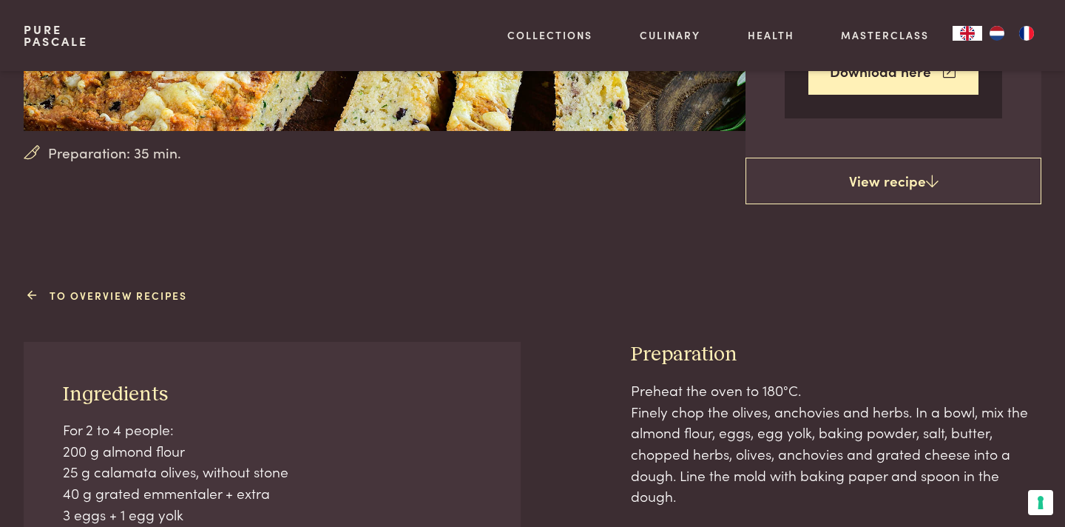
click at [121, 290] on link "To overview recipes" at bounding box center [110, 296] width 156 height 16
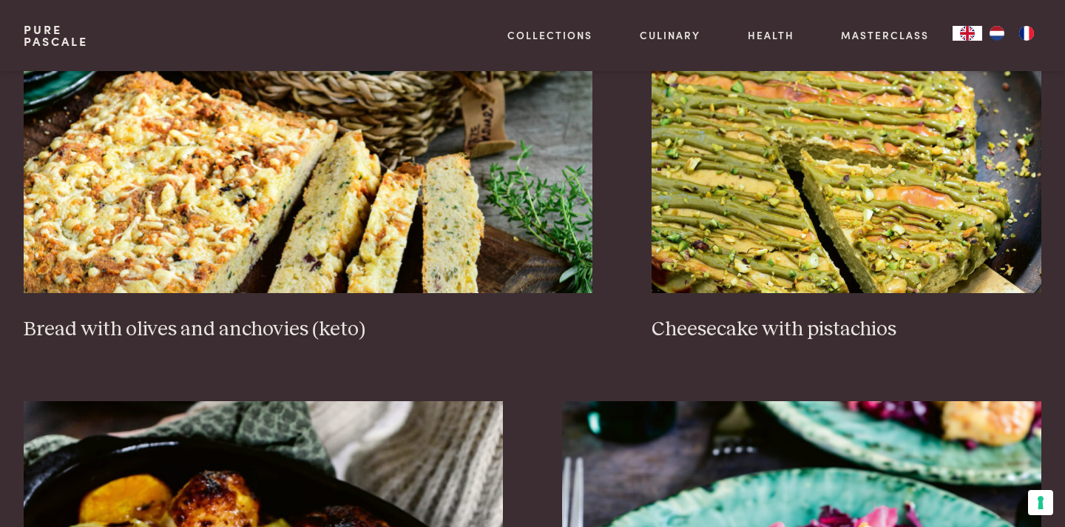
scroll to position [1568, 0]
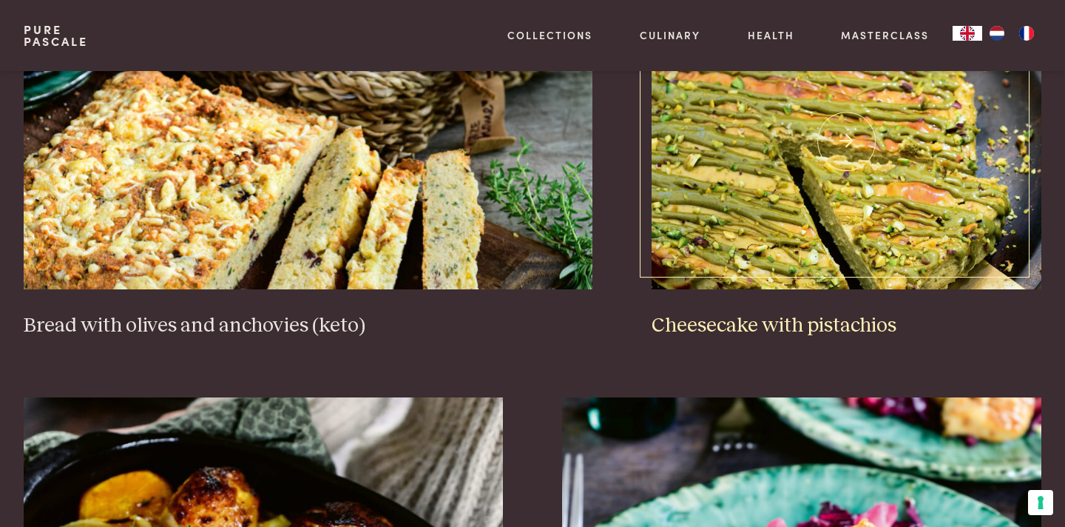
click at [727, 203] on img at bounding box center [847, 141] width 390 height 296
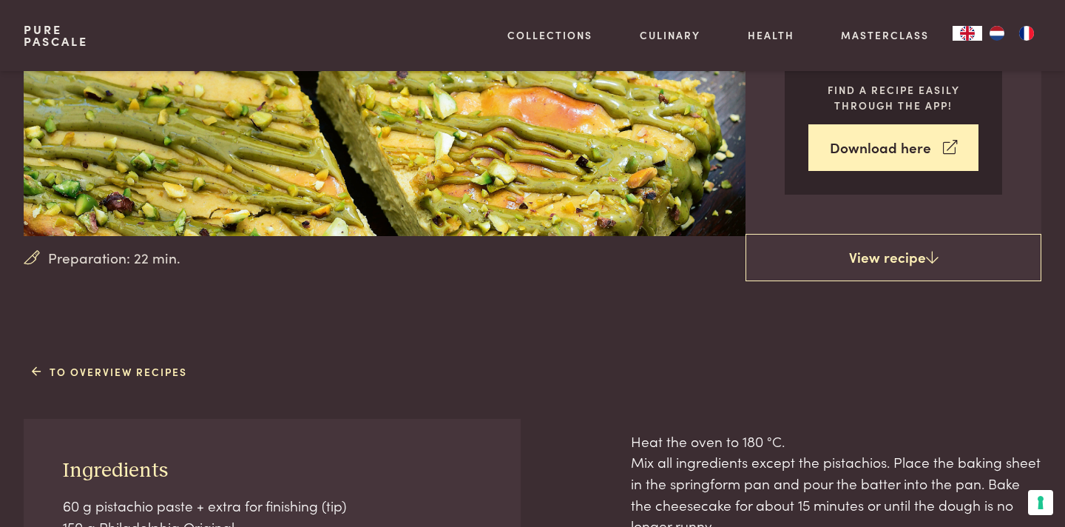
scroll to position [288, 0]
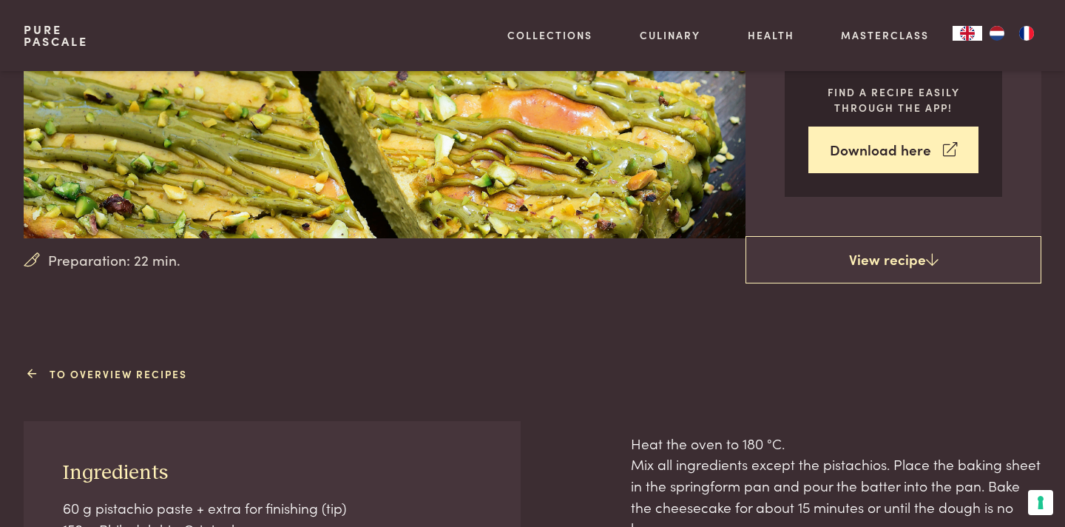
click at [81, 369] on link "To overview recipes" at bounding box center [110, 374] width 156 height 16
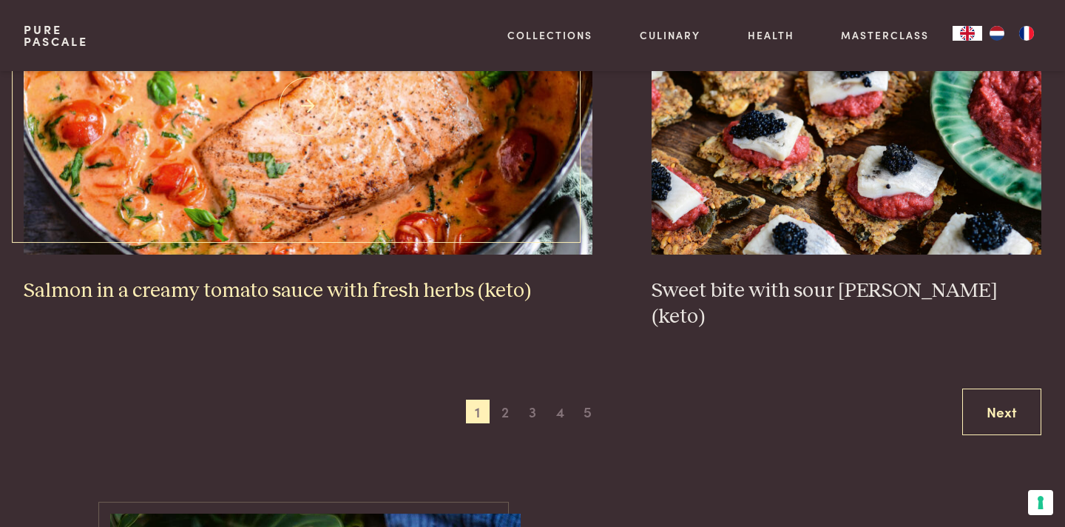
scroll to position [2824, 0]
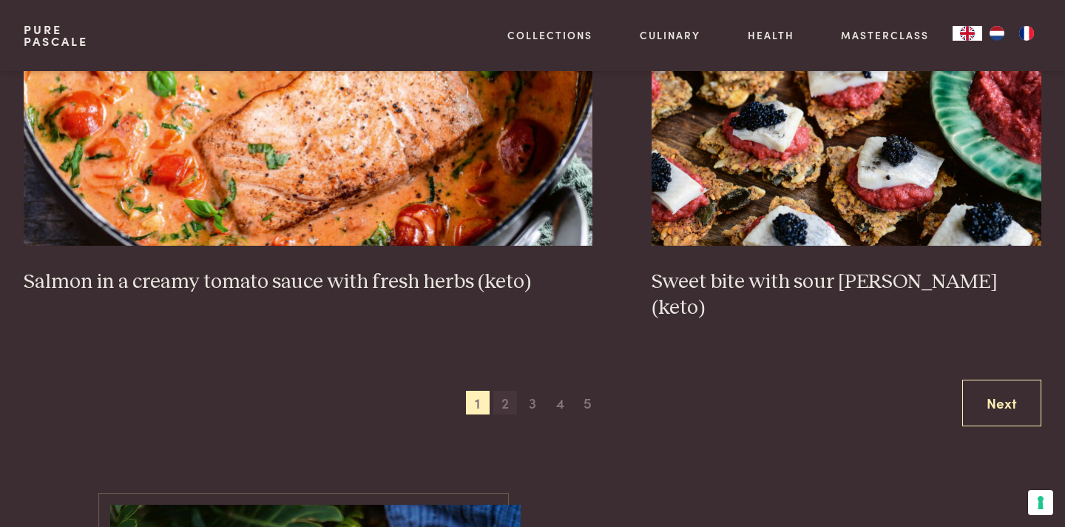
click at [505, 391] on span "2" at bounding box center [505, 403] width 24 height 24
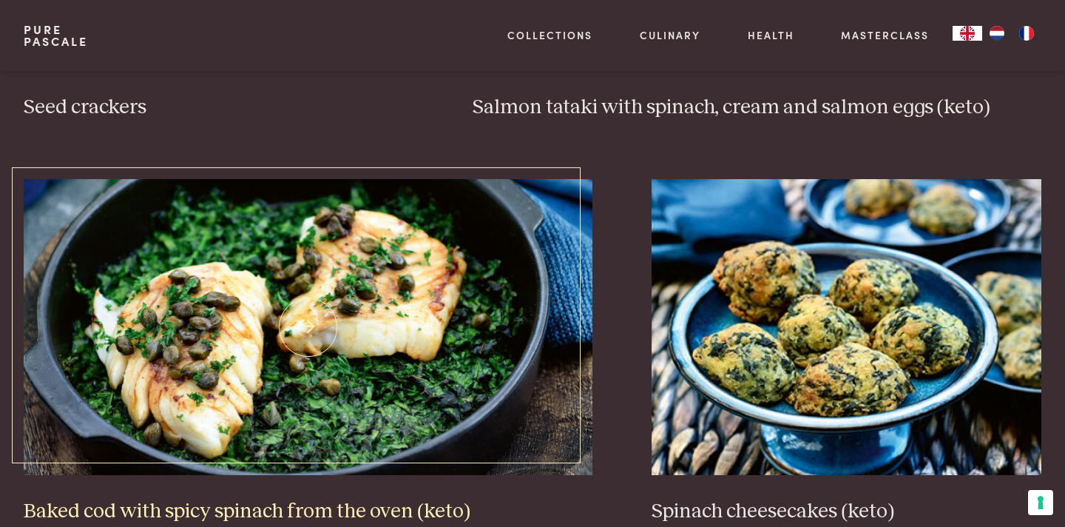
scroll to position [2623, 0]
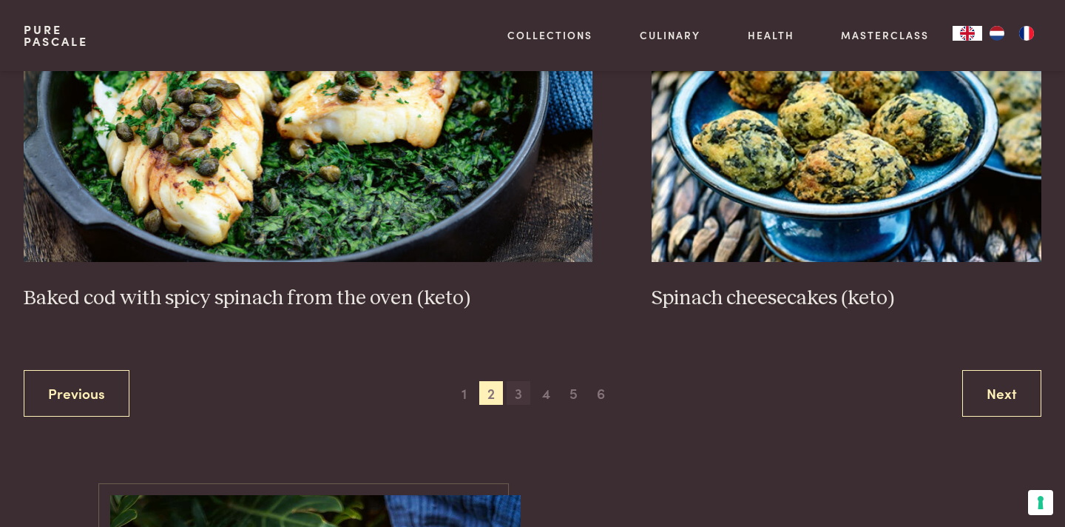
click at [520, 382] on span "3" at bounding box center [519, 393] width 24 height 24
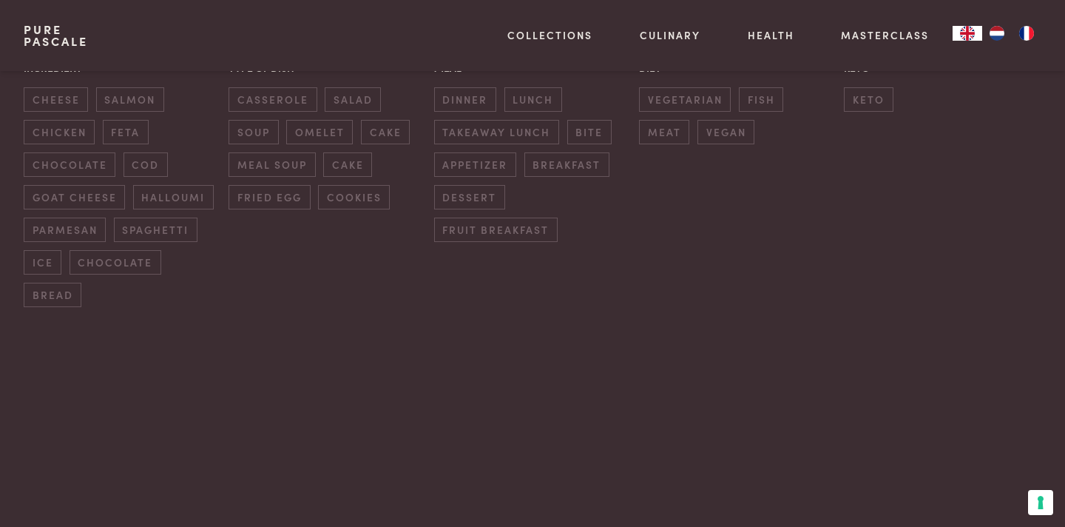
scroll to position [337, 0]
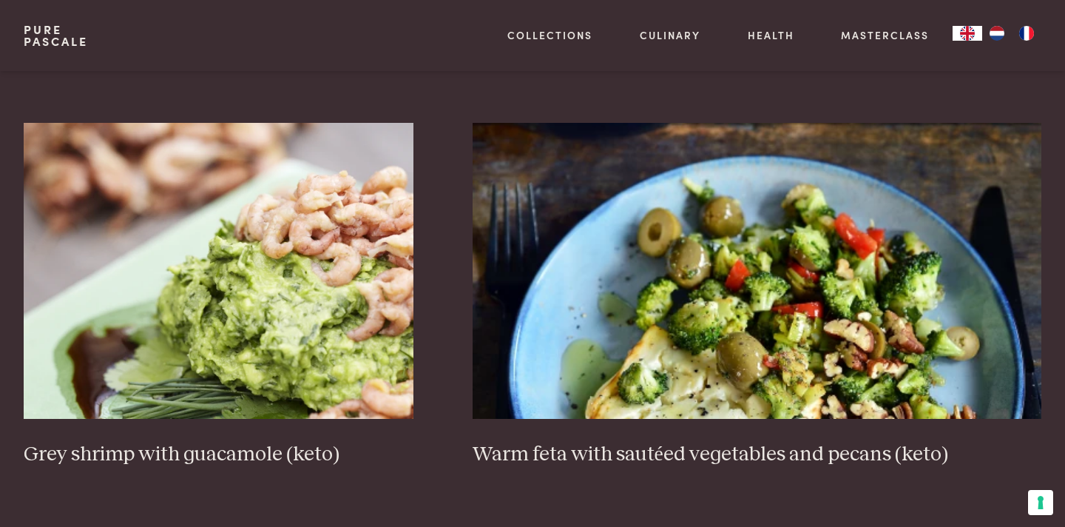
scroll to position [2350, 0]
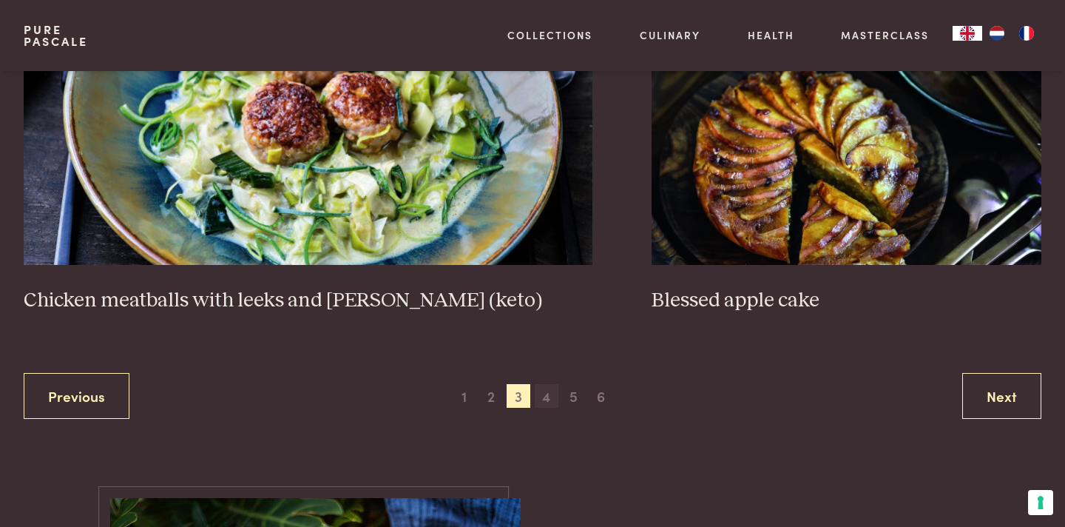
click at [541, 390] on span "4" at bounding box center [547, 396] width 24 height 24
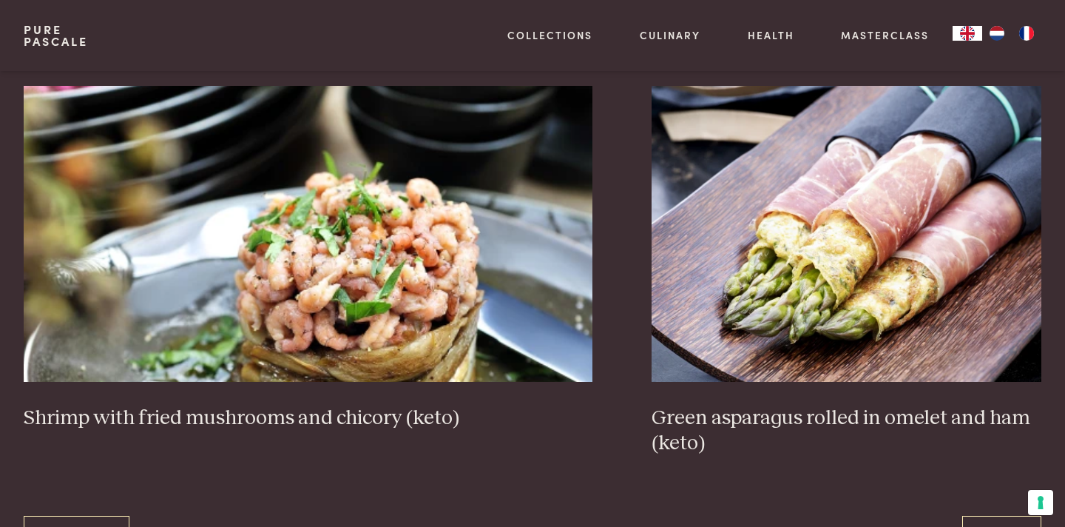
scroll to position [2715, 0]
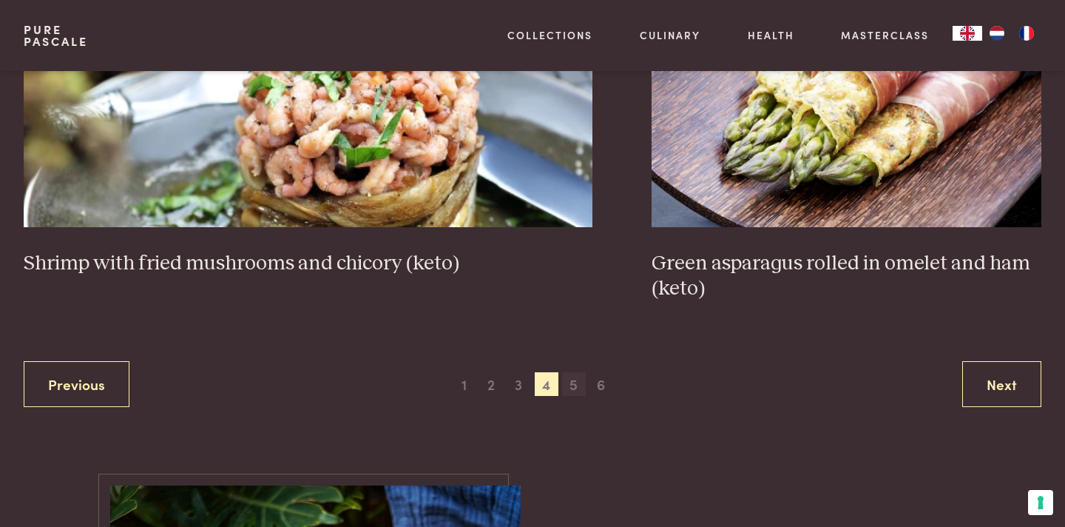
click at [572, 375] on span "5" at bounding box center [574, 384] width 24 height 24
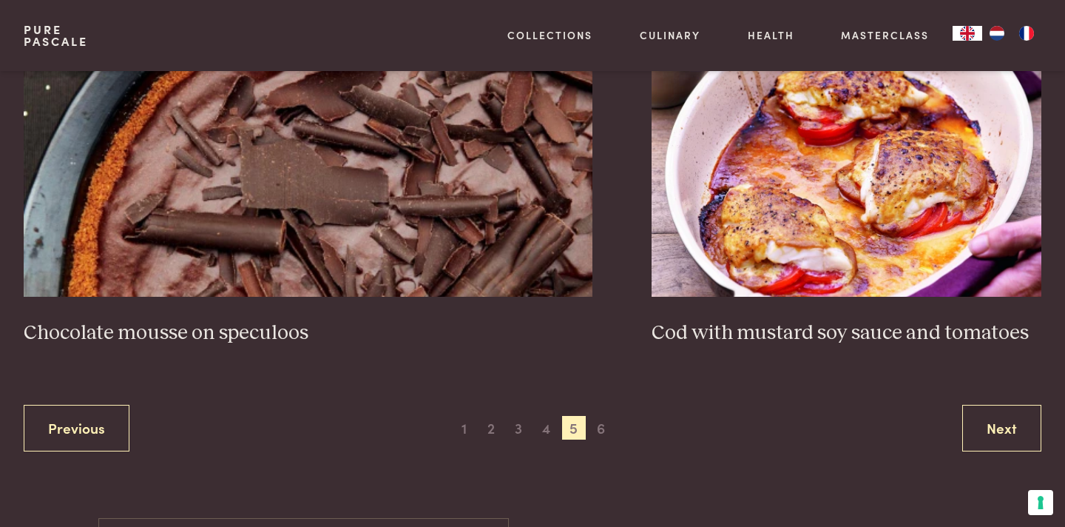
scroll to position [2800, 0]
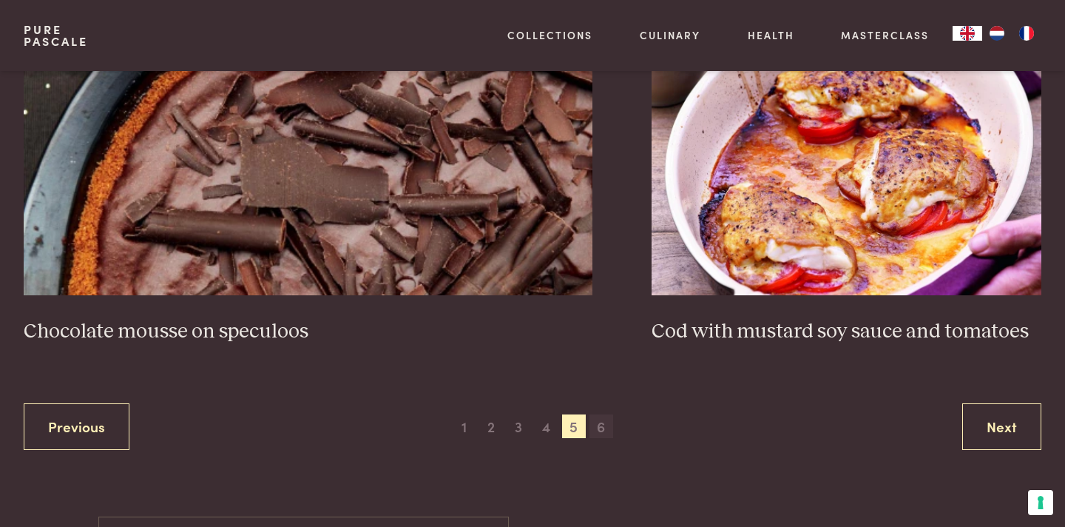
click at [601, 419] on span "6" at bounding box center [602, 426] width 24 height 24
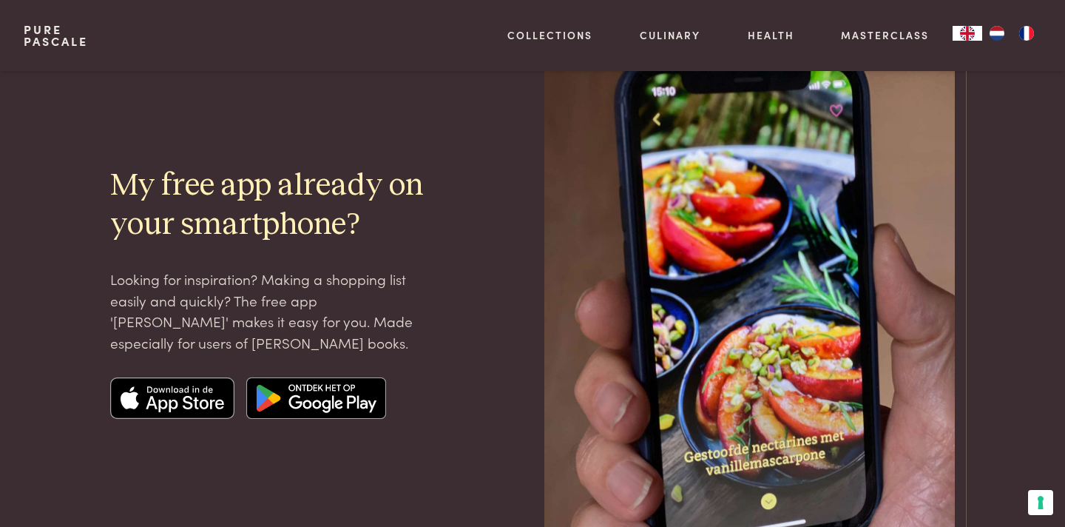
scroll to position [1961, 0]
